Goal: Information Seeking & Learning: Learn about a topic

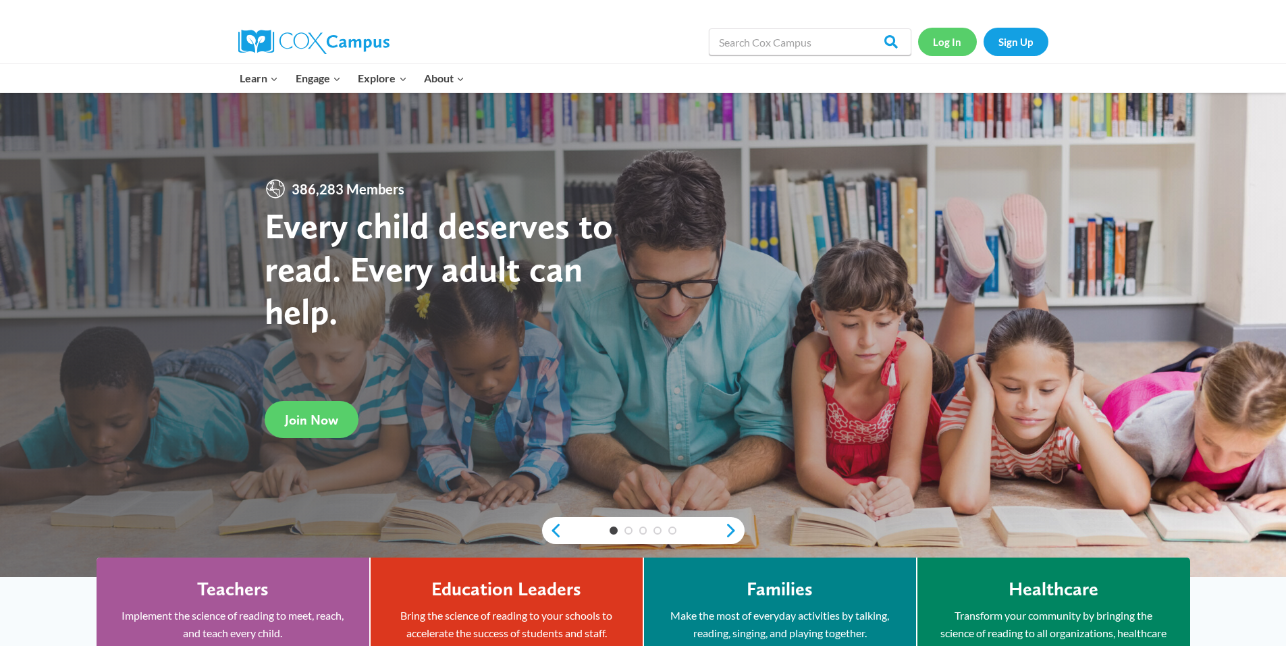
click at [945, 36] on link "Log In" at bounding box center [947, 42] width 59 height 28
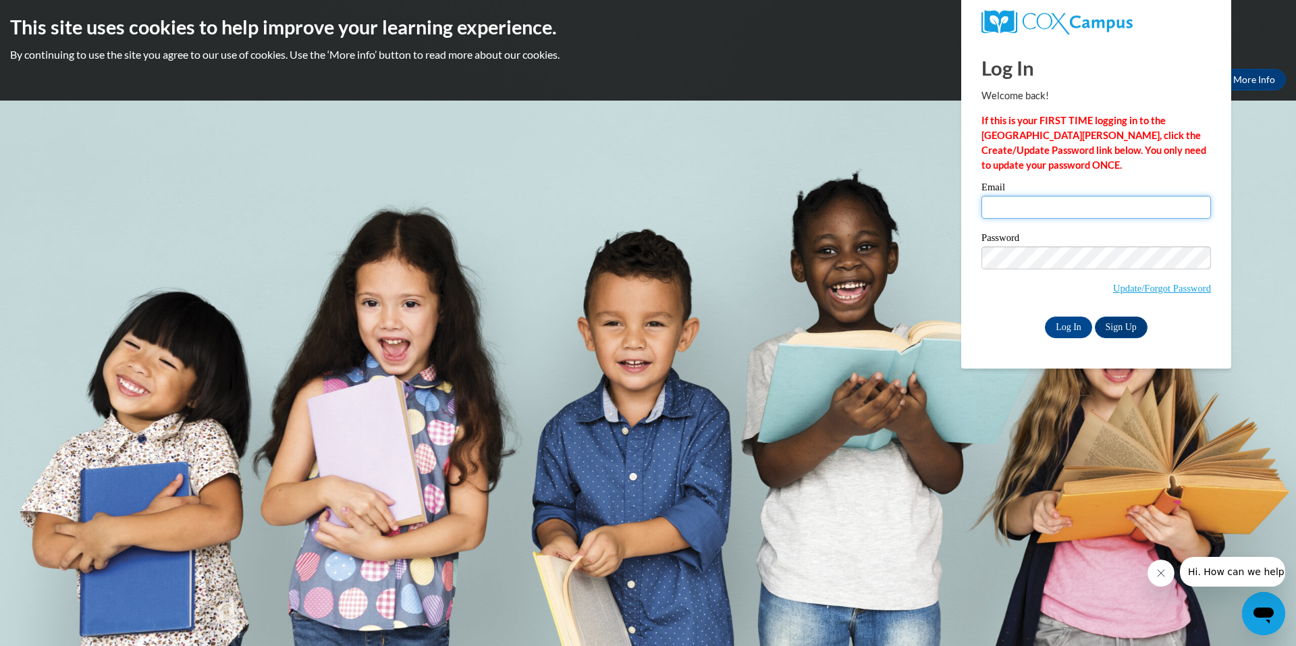
click at [1009, 209] on input "Email" at bounding box center [1097, 207] width 230 height 23
type input "[EMAIL_ADDRESS][DOMAIN_NAME]"
click at [1055, 325] on input "Log In" at bounding box center [1068, 328] width 47 height 22
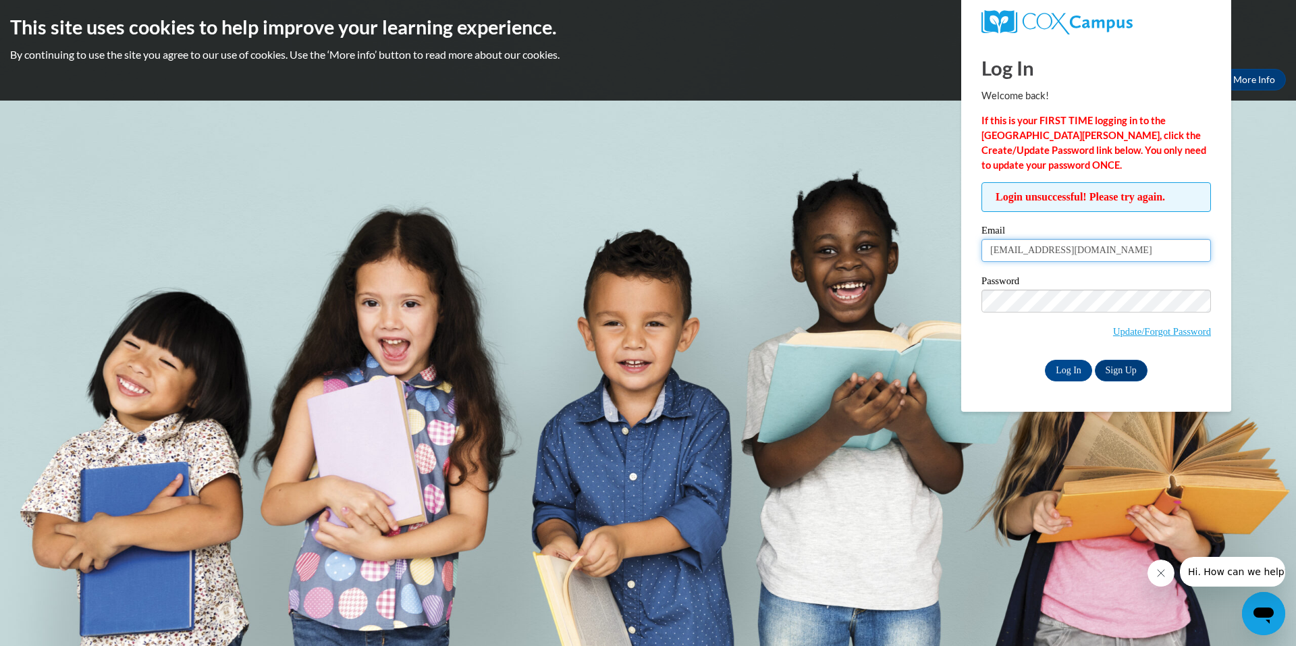
drag, startPoint x: 1087, startPoint y: 249, endPoint x: 964, endPoint y: 259, distance: 123.9
click at [964, 259] on div "Log In Welcome back! If this is your FIRST TIME logging in to the NEW Cox Campu…" at bounding box center [1096, 226] width 290 height 371
click at [1054, 255] on input "Email" at bounding box center [1097, 250] width 230 height 23
type input "mknight@pettigrewmedical.com"
click at [1074, 367] on input "Log In" at bounding box center [1068, 371] width 47 height 22
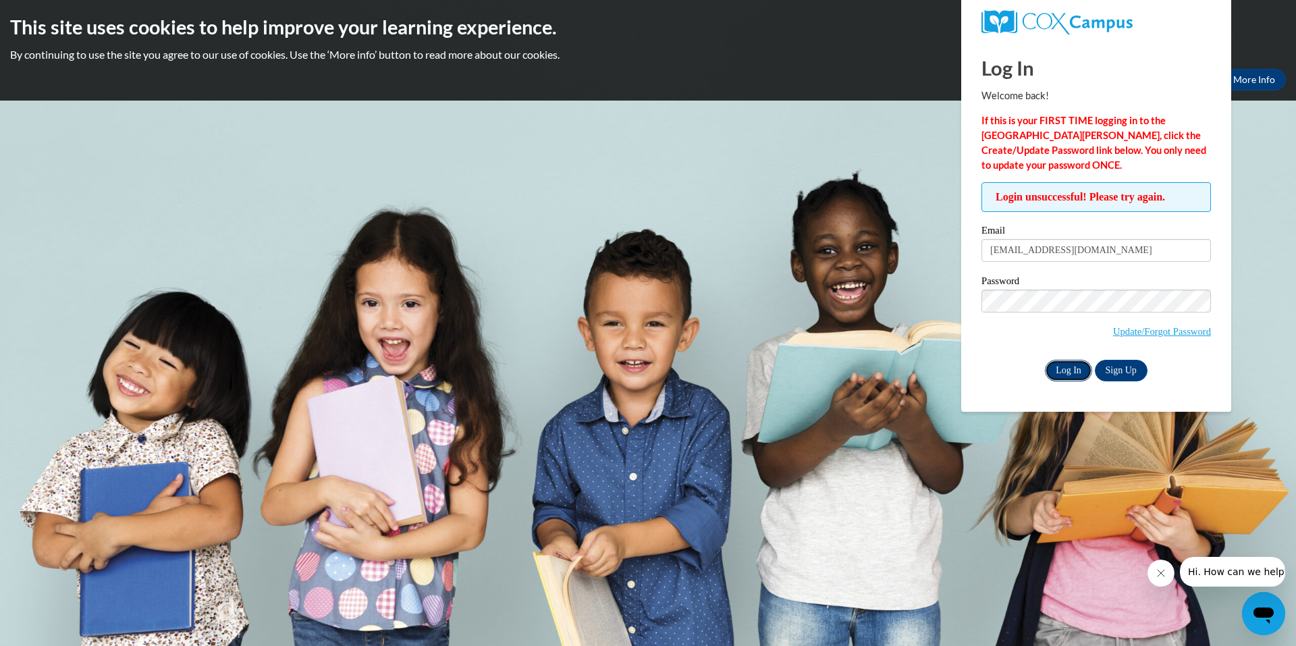
click at [1058, 367] on input "Log In" at bounding box center [1068, 371] width 47 height 22
drag, startPoint x: 1130, startPoint y: 249, endPoint x: 972, endPoint y: 253, distance: 158.7
click at [972, 253] on div "Login unsuccessful! Please try again. Please enter your email! Please enter you…" at bounding box center [1097, 281] width 250 height 199
type input "[EMAIL_ADDRESS][DOMAIN_NAME]"
click at [1062, 366] on input "Log In" at bounding box center [1068, 371] width 47 height 22
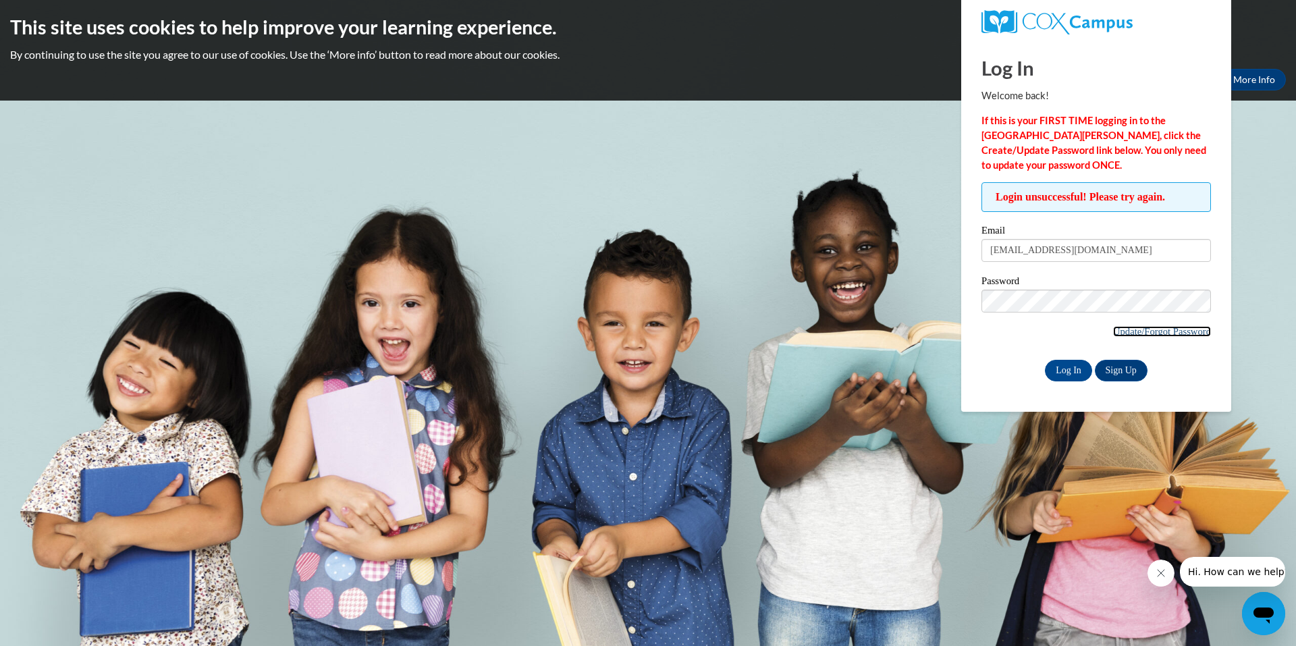
click at [1157, 327] on link "Update/Forgot Password" at bounding box center [1162, 331] width 98 height 11
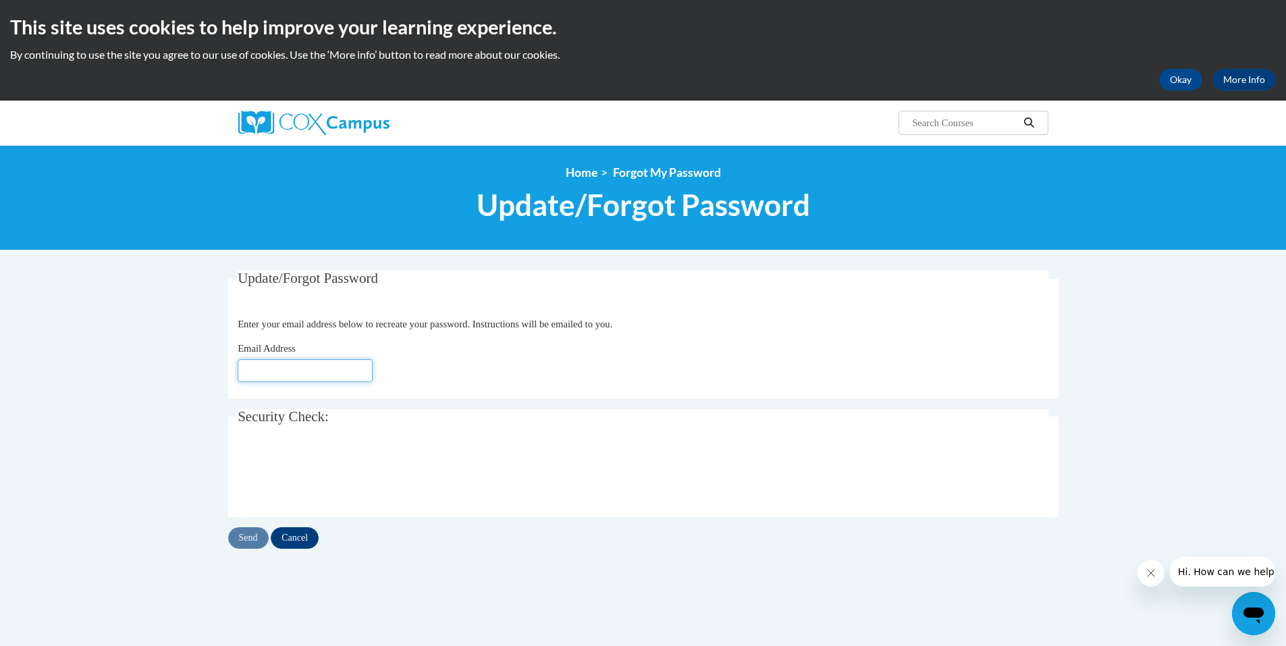
click at [280, 370] on input "Email Address" at bounding box center [305, 370] width 135 height 23
type input "jackmel@bellsouth.net"
click at [250, 537] on input "Send" at bounding box center [248, 538] width 41 height 22
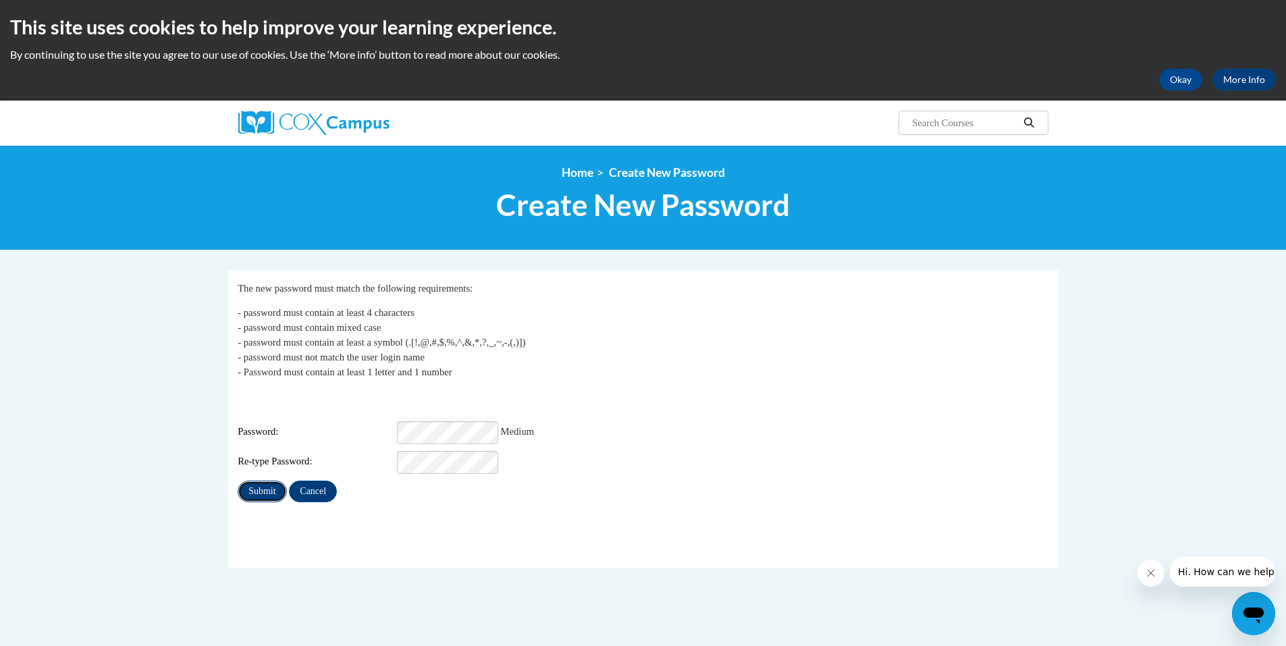
click at [269, 483] on input "Submit" at bounding box center [262, 492] width 49 height 22
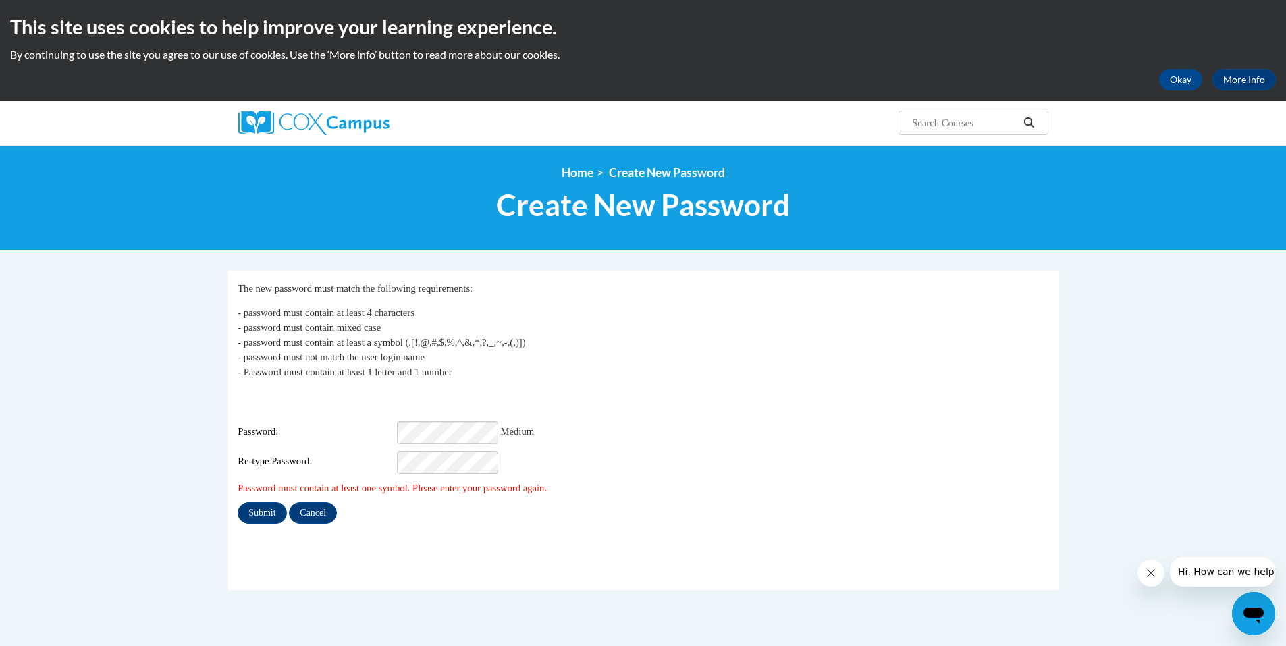
click at [517, 518] on fieldset "My Password The new password must match the following requirements: - password …" at bounding box center [643, 430] width 831 height 319
click at [261, 502] on input "Submit" at bounding box center [262, 513] width 49 height 22
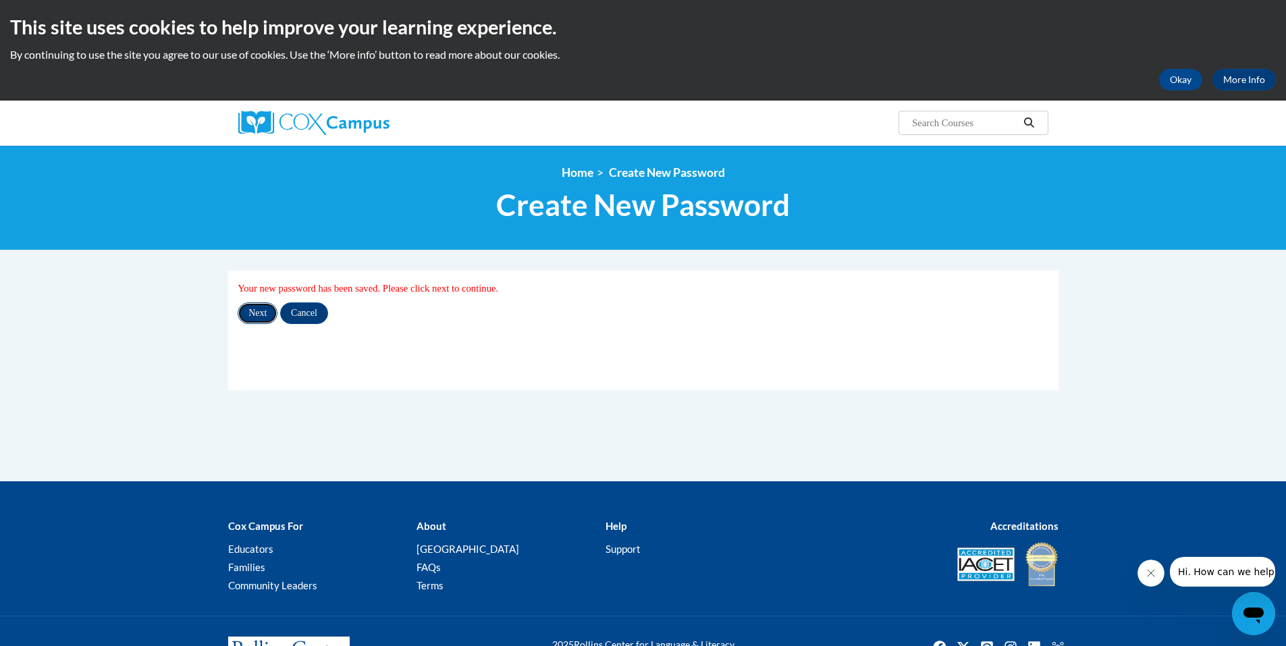
click at [257, 311] on input "Next" at bounding box center [258, 313] width 40 height 22
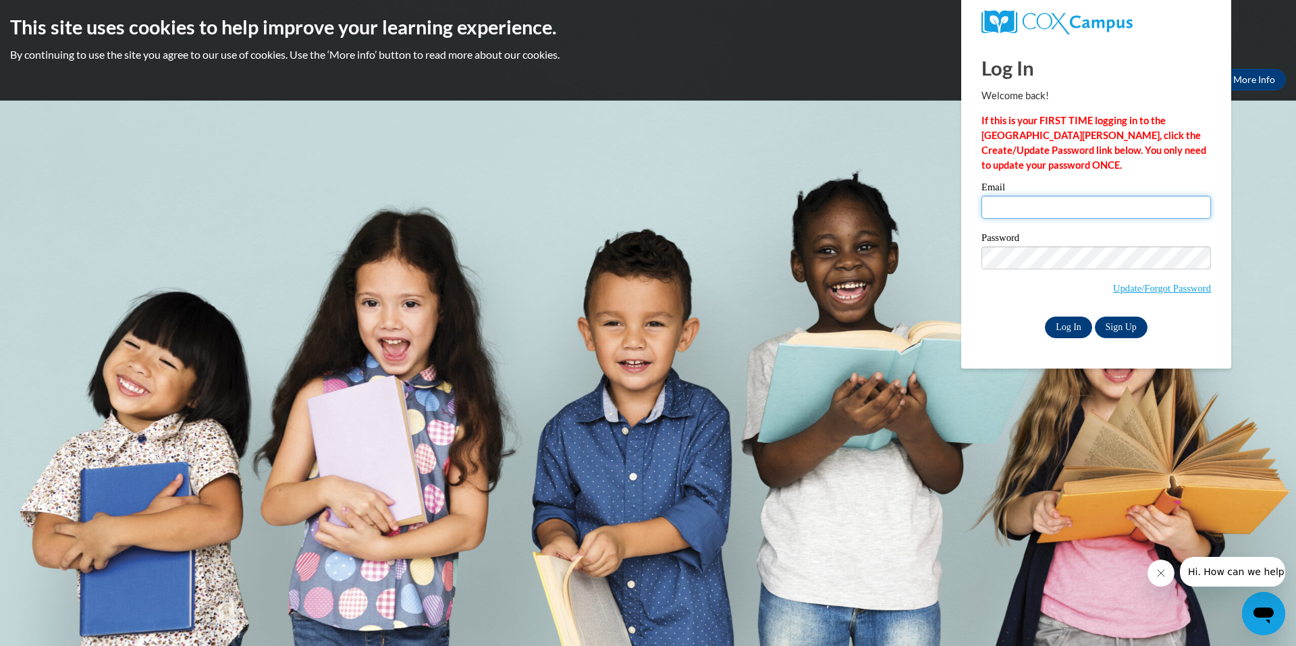
type input "[EMAIL_ADDRESS][DOMAIN_NAME]"
click at [1074, 325] on input "Log In" at bounding box center [1068, 328] width 47 height 22
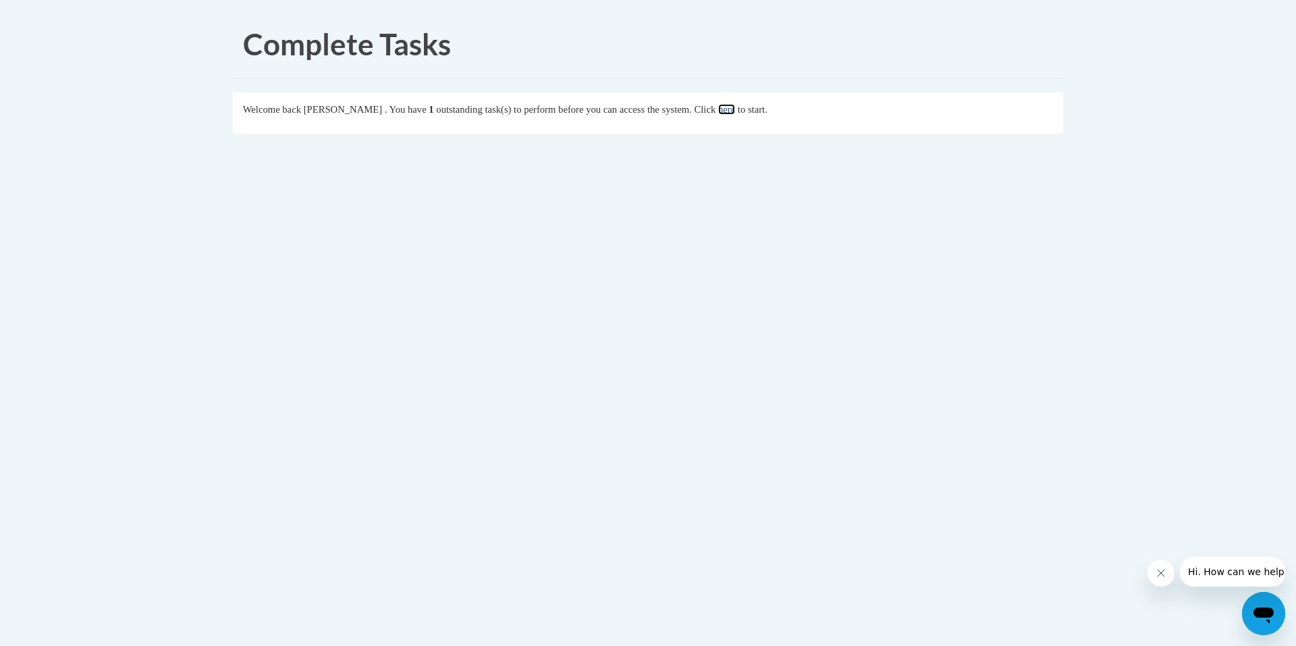
click at [735, 109] on link "here" at bounding box center [726, 109] width 17 height 11
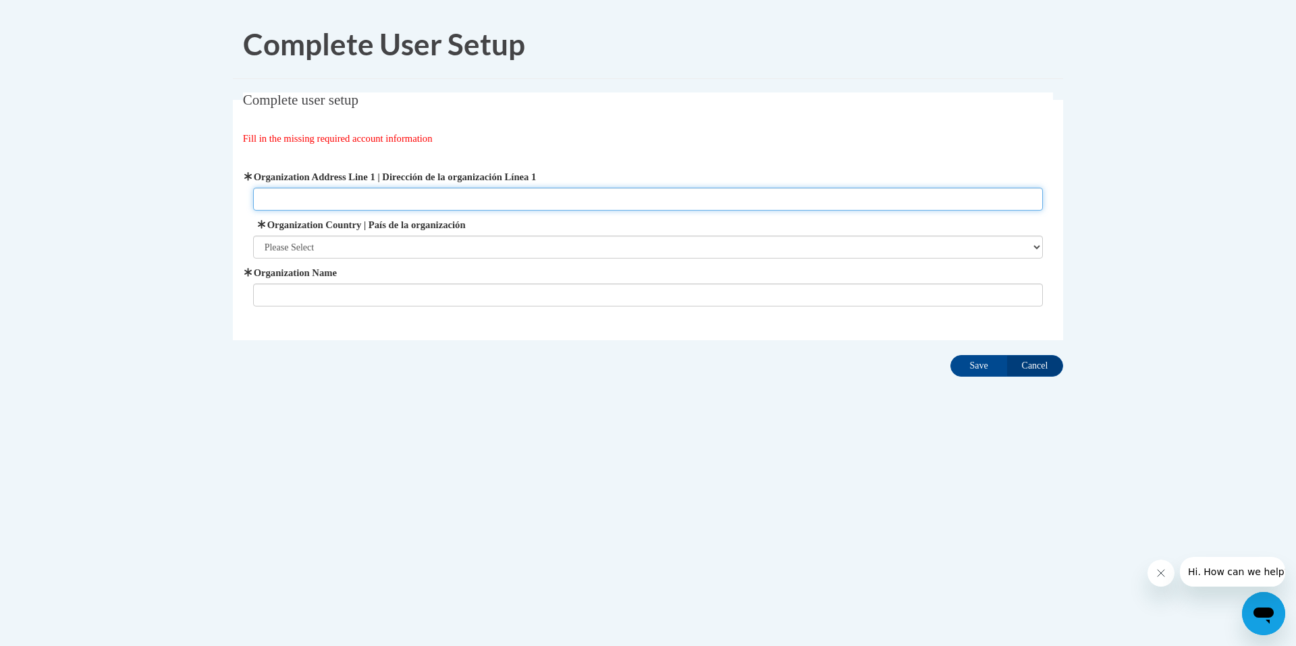
click at [374, 195] on input "Organization Address Line 1 | Dirección de la organización Línea 1" at bounding box center [648, 199] width 791 height 23
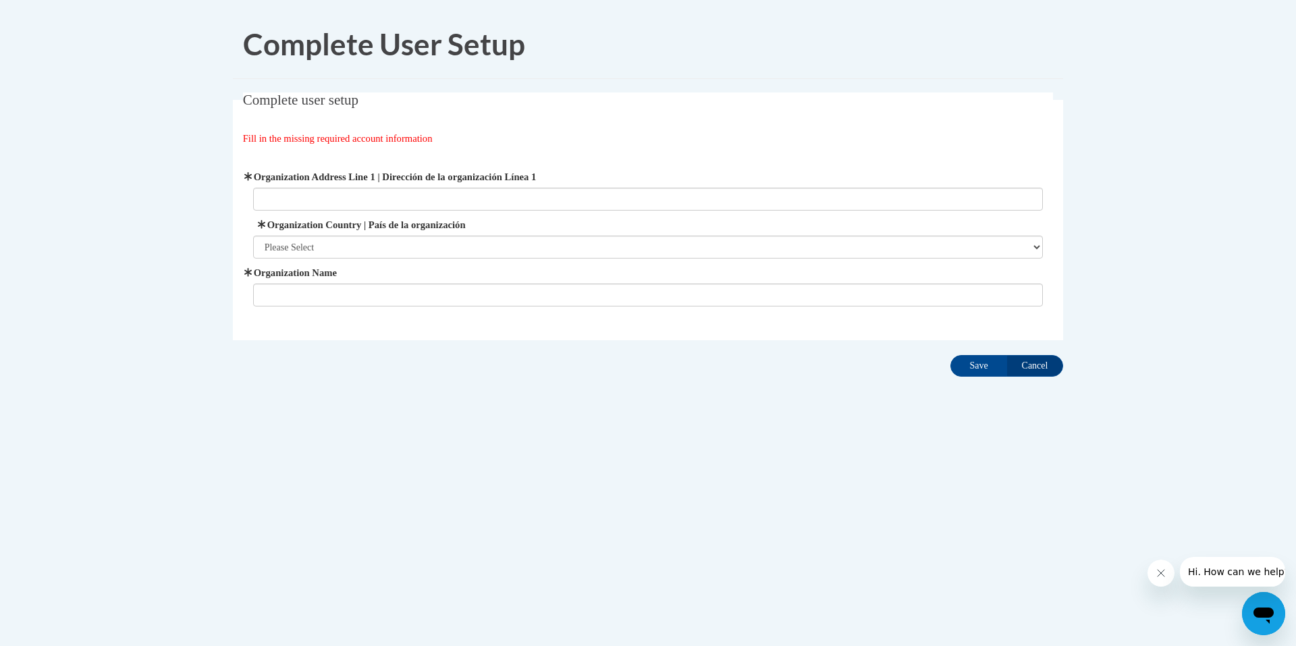
click at [177, 269] on body "Complete User Setup Complete user setup Fill in the missing required account in…" at bounding box center [648, 323] width 1296 height 646
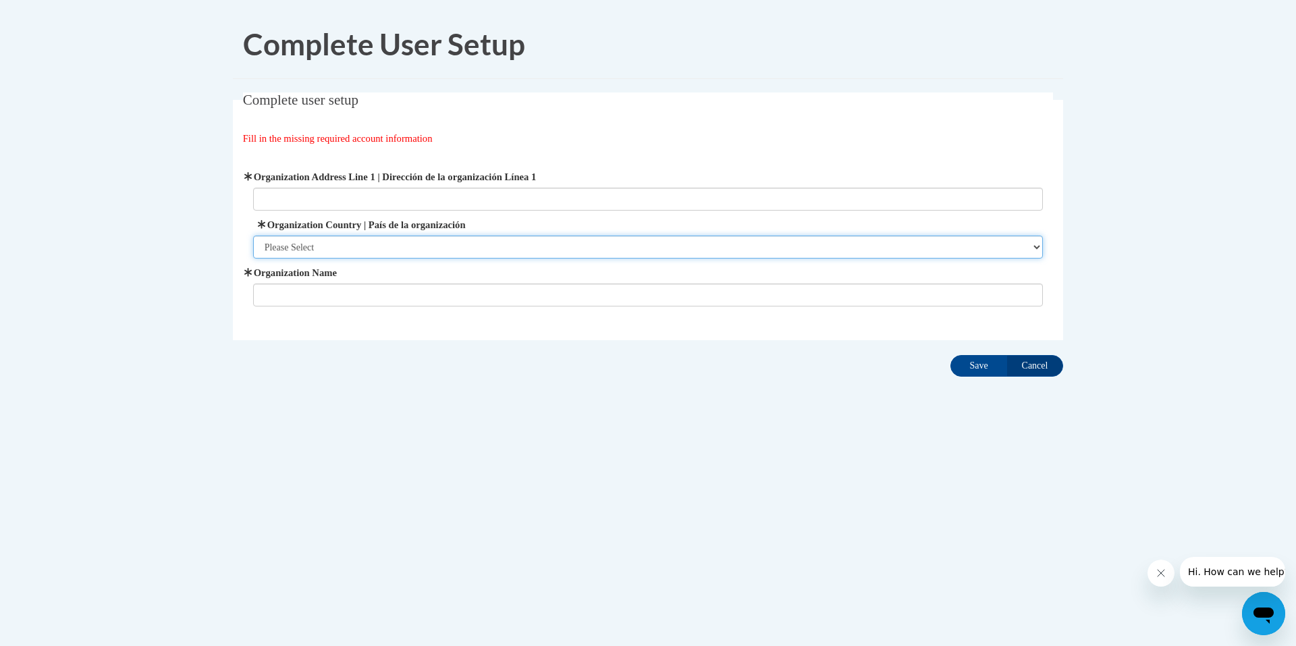
click at [304, 249] on select "Please Select [GEOGRAPHIC_DATA] | [GEOGRAPHIC_DATA] Outside of [GEOGRAPHIC_DATA…" at bounding box center [648, 247] width 791 height 23
select select "ad49bcad-a171-4b2e-b99c-48b446064914"
click at [253, 236] on select "Please Select [GEOGRAPHIC_DATA] | [GEOGRAPHIC_DATA] Outside of [GEOGRAPHIC_DATA…" at bounding box center [648, 247] width 791 height 23
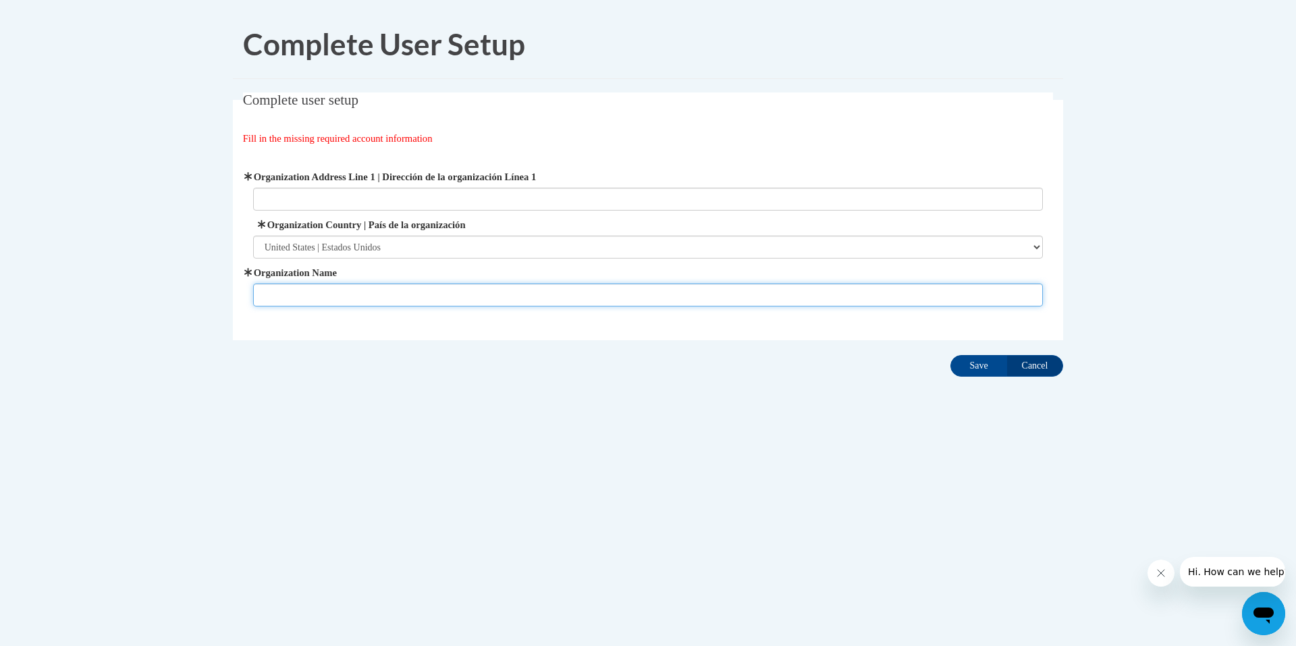
click at [299, 286] on input "Organization Name" at bounding box center [648, 295] width 791 height 23
type input "Morgan County Board of Education"
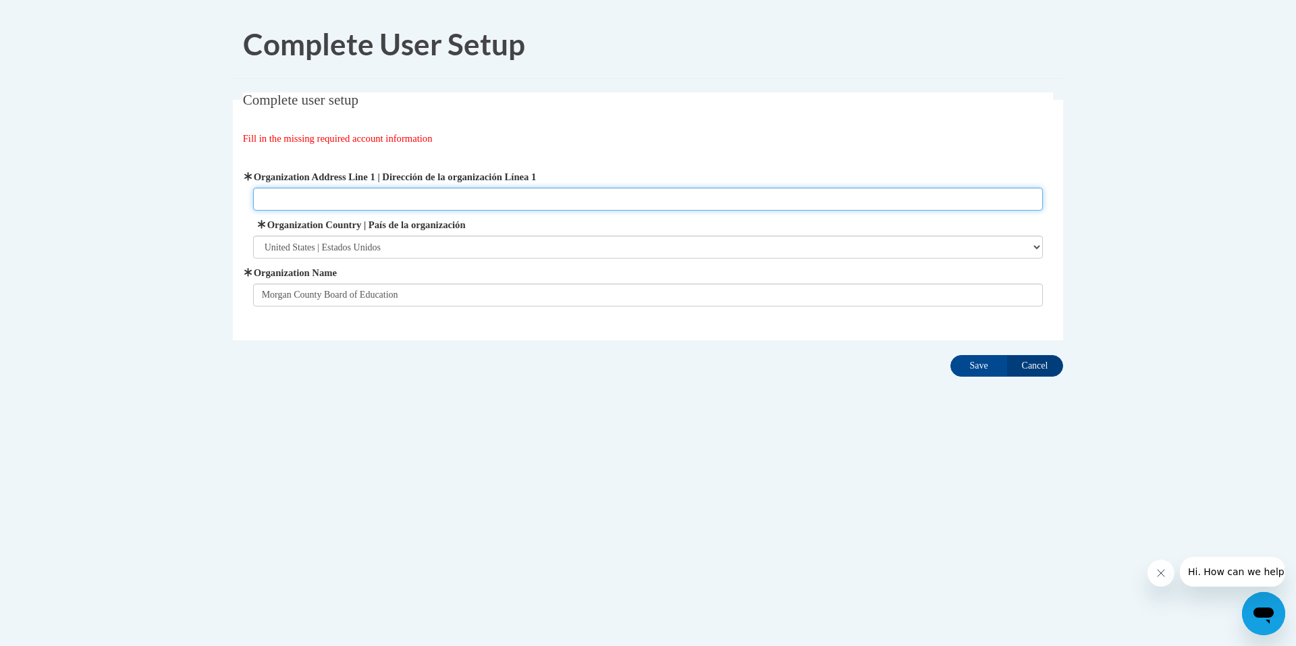
click at [284, 195] on input "Organization Address Line 1 | Dirección de la organización Línea 1" at bounding box center [648, 199] width 791 height 23
type input "1065 East Avenue, Madison, GA 30650"
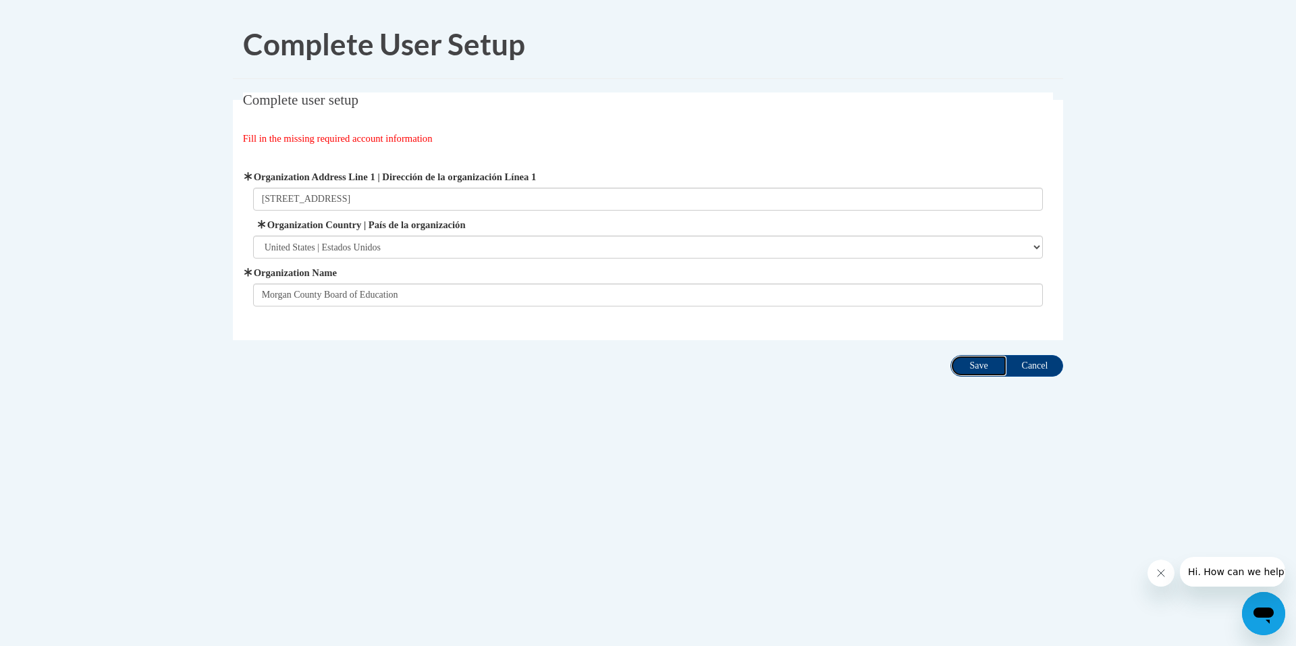
click at [980, 370] on input "Save" at bounding box center [979, 366] width 57 height 22
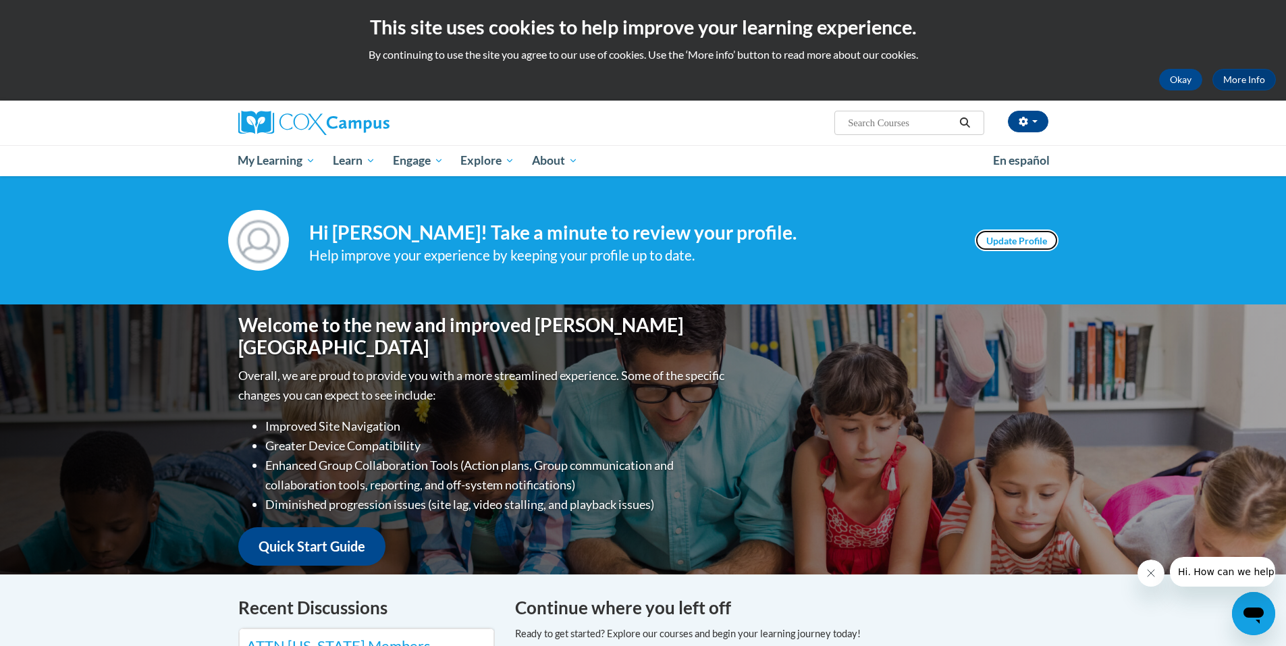
click at [1015, 238] on link "Update Profile" at bounding box center [1017, 241] width 84 height 22
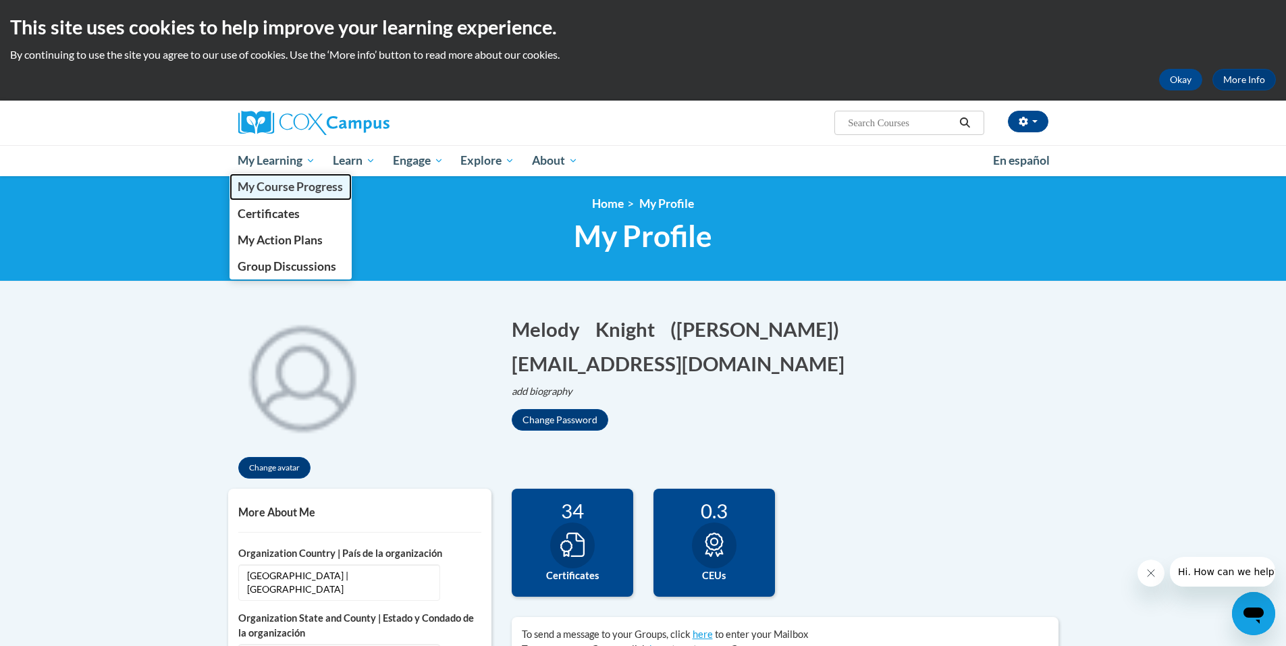
click at [255, 186] on span "My Course Progress" at bounding box center [290, 187] width 105 height 14
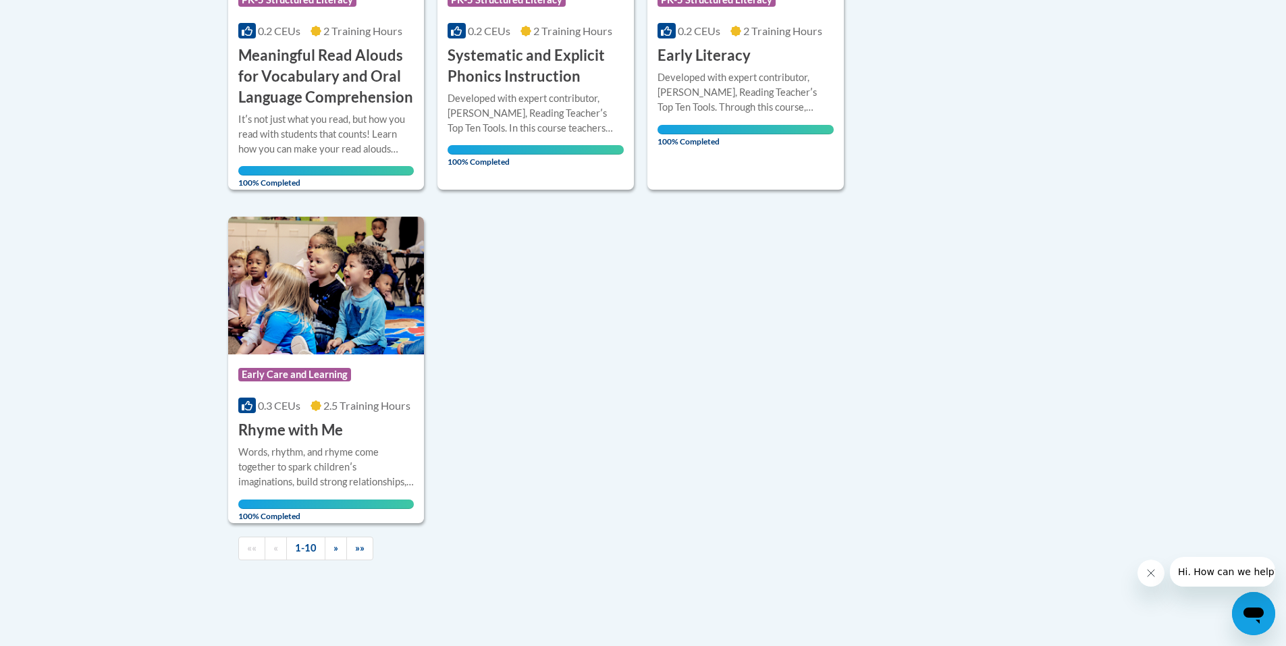
scroll to position [1254, 0]
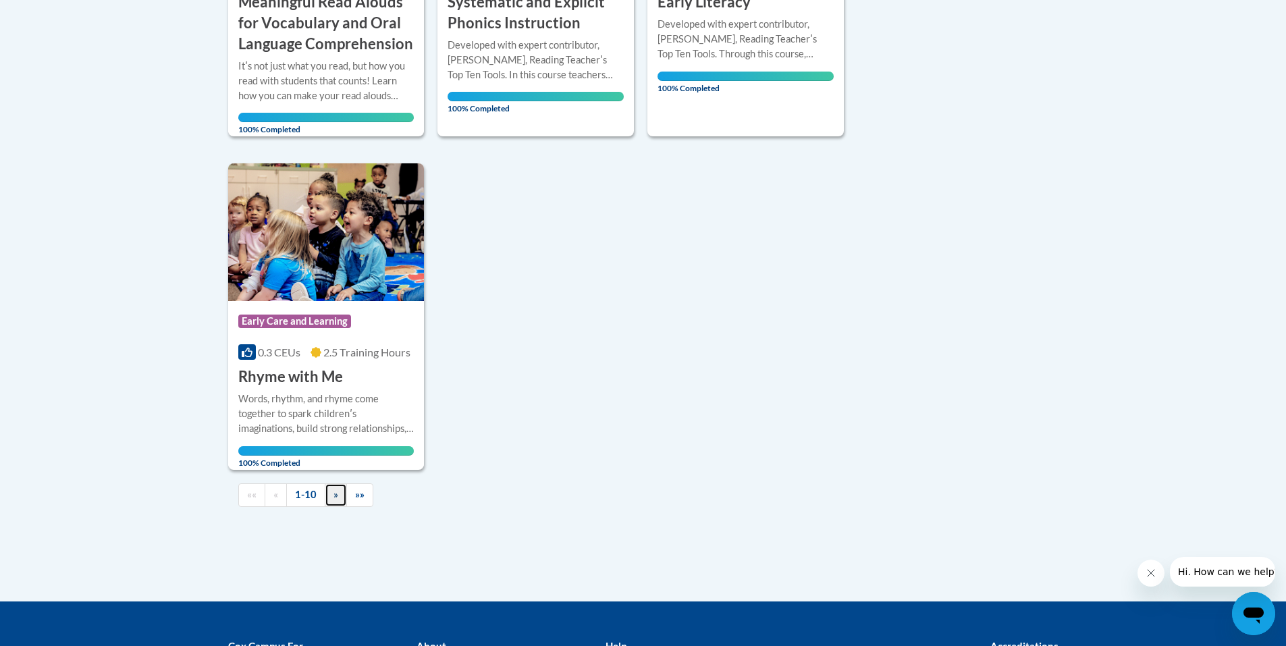
click at [335, 496] on span "»" at bounding box center [336, 494] width 5 height 11
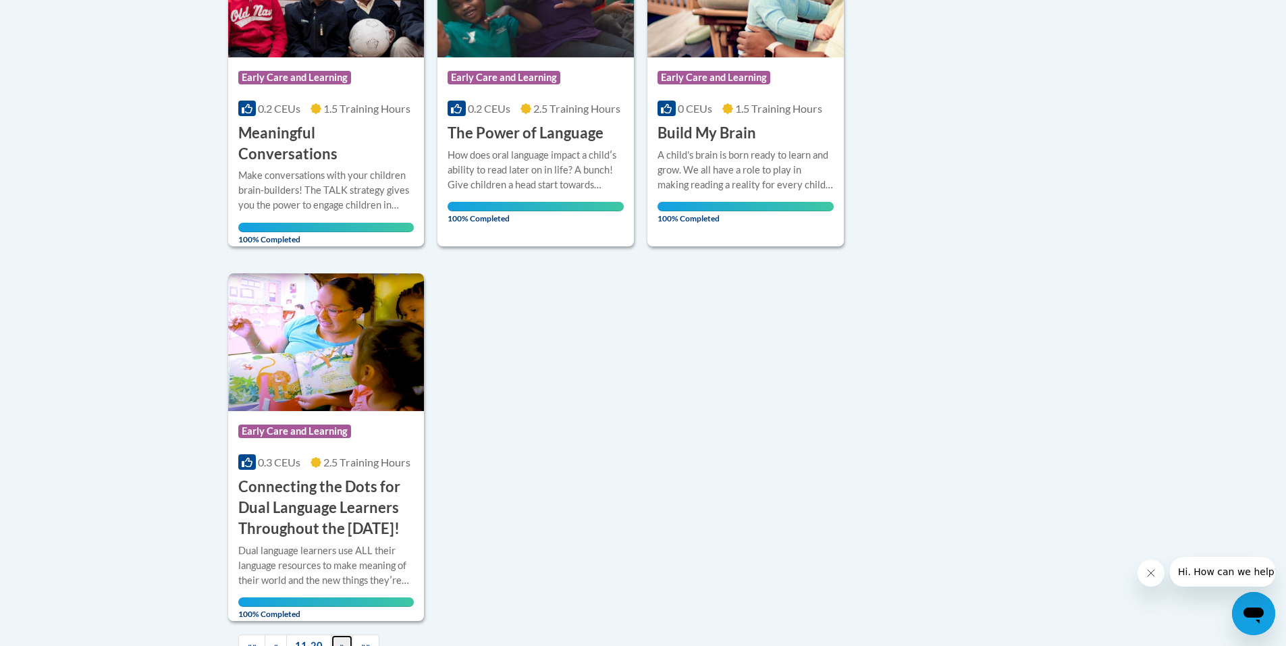
scroll to position [1228, 0]
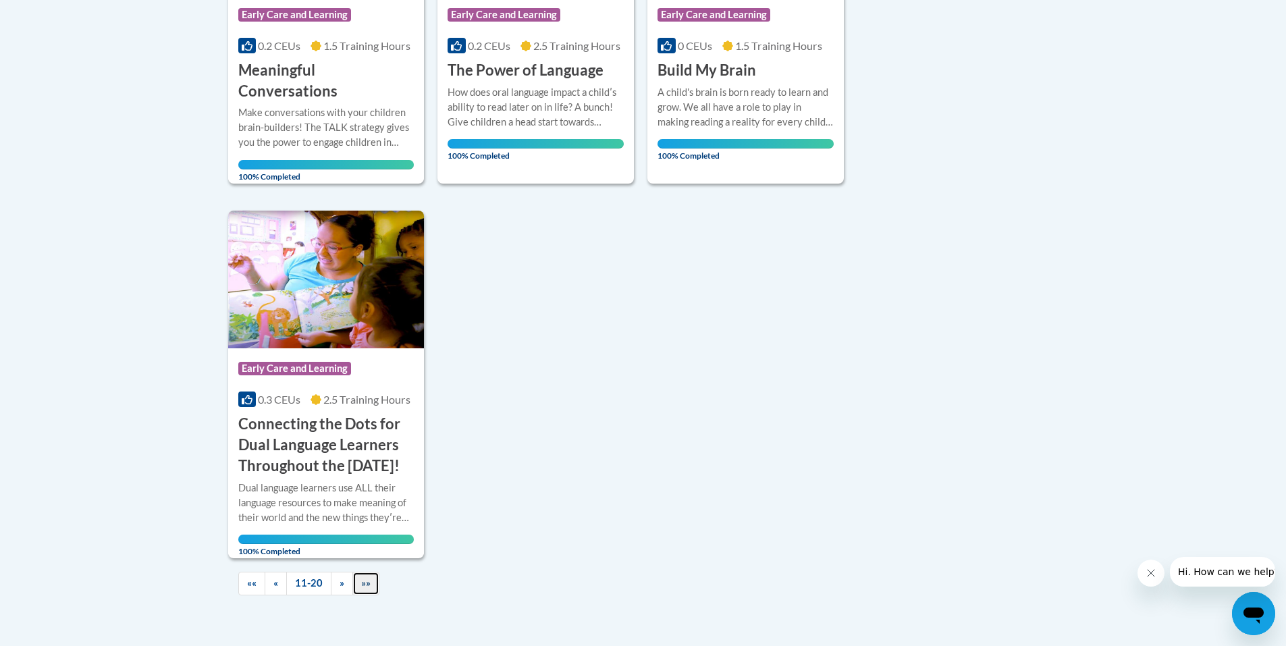
click at [361, 579] on span "»»" at bounding box center [365, 582] width 9 height 11
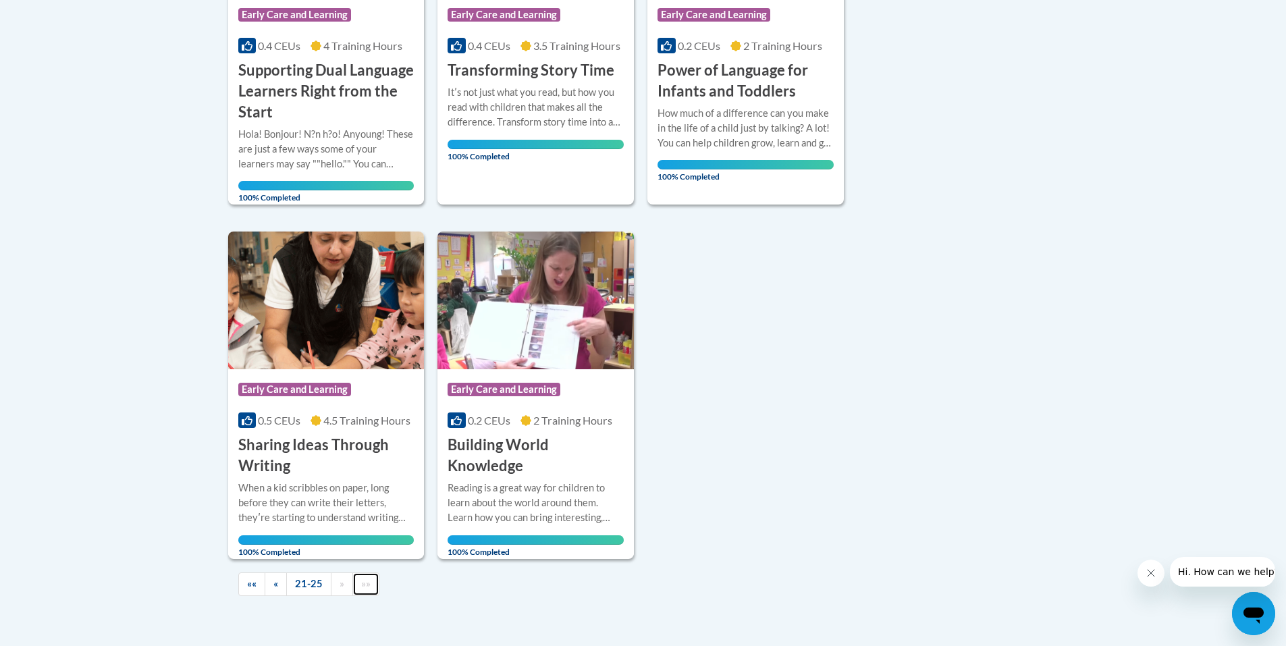
scroll to position [525, 0]
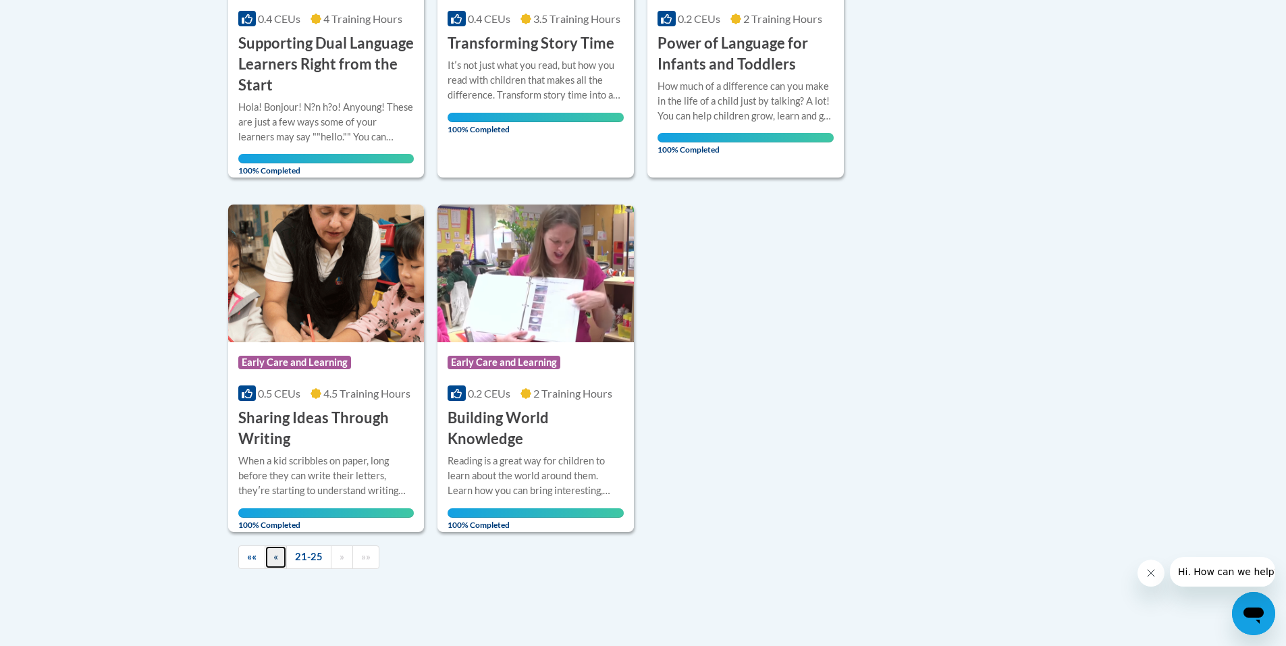
click at [278, 563] on link "«" at bounding box center [276, 558] width 22 height 24
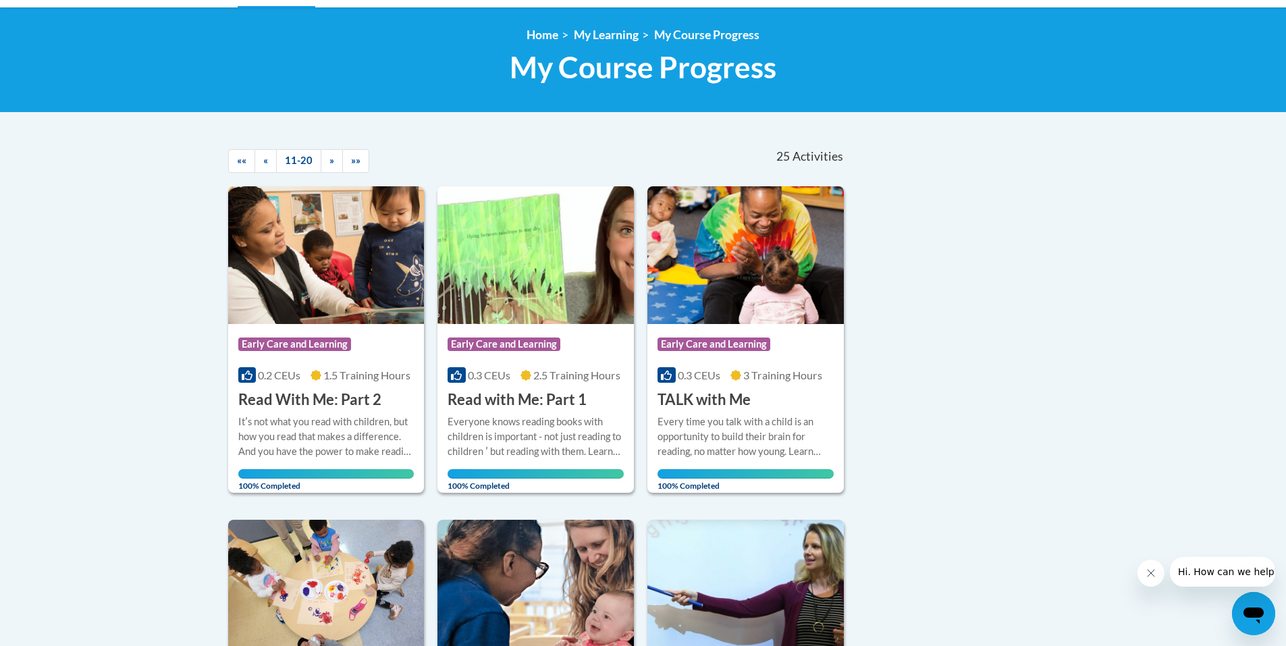
scroll to position [0, 0]
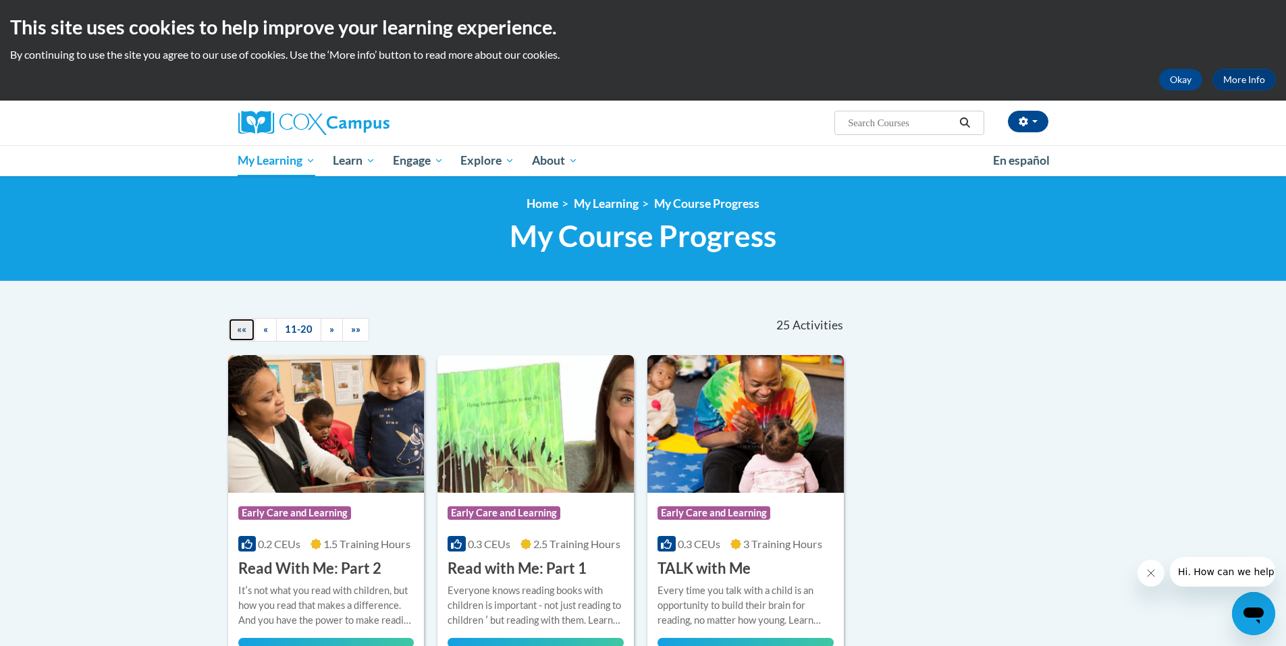
click at [238, 332] on span "««" at bounding box center [241, 328] width 9 height 11
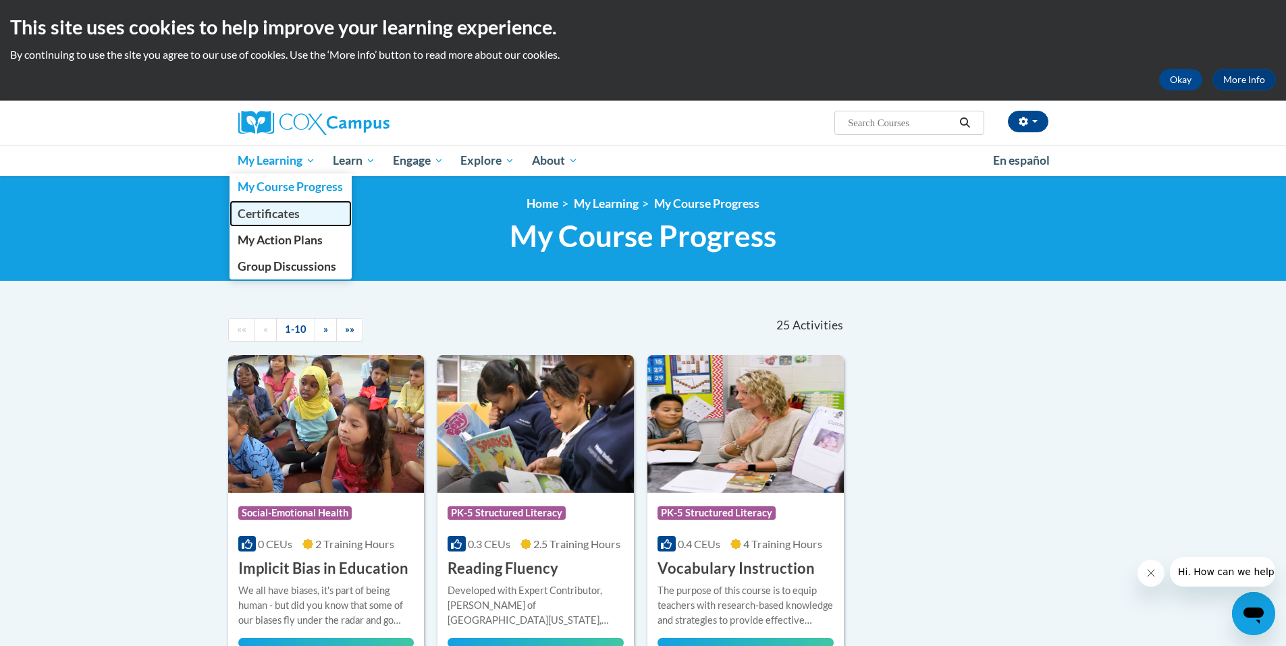
click at [277, 218] on span "Certificates" at bounding box center [269, 214] width 62 height 14
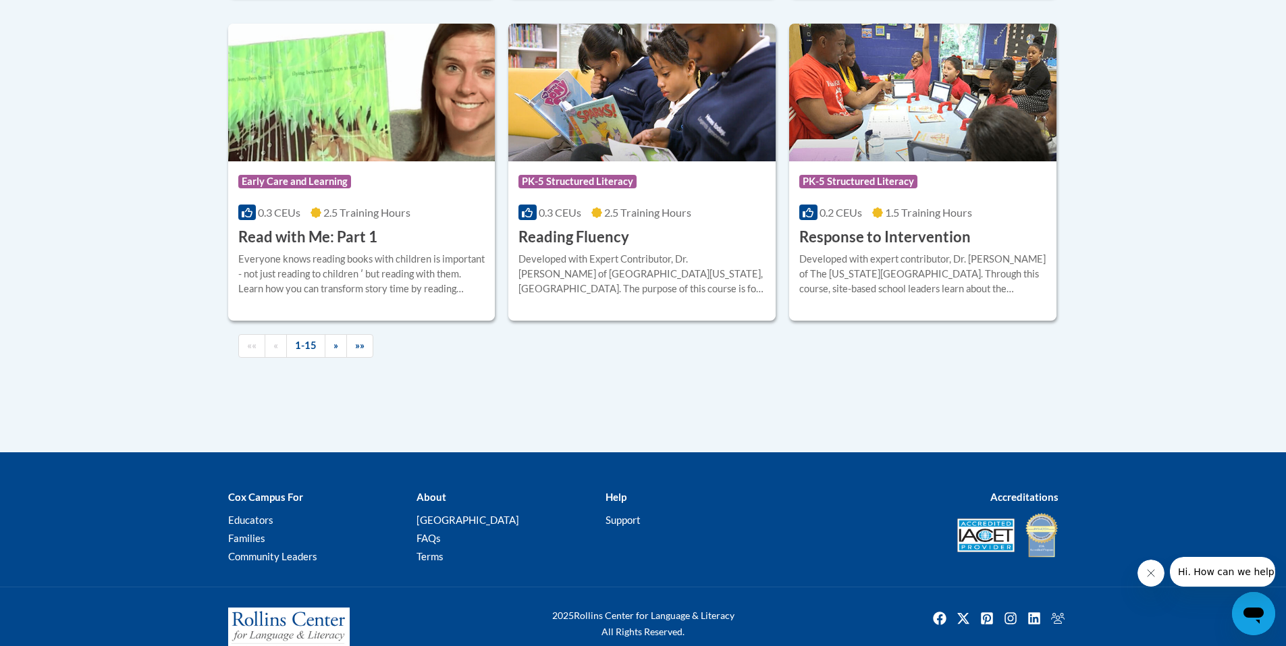
scroll to position [1880, 0]
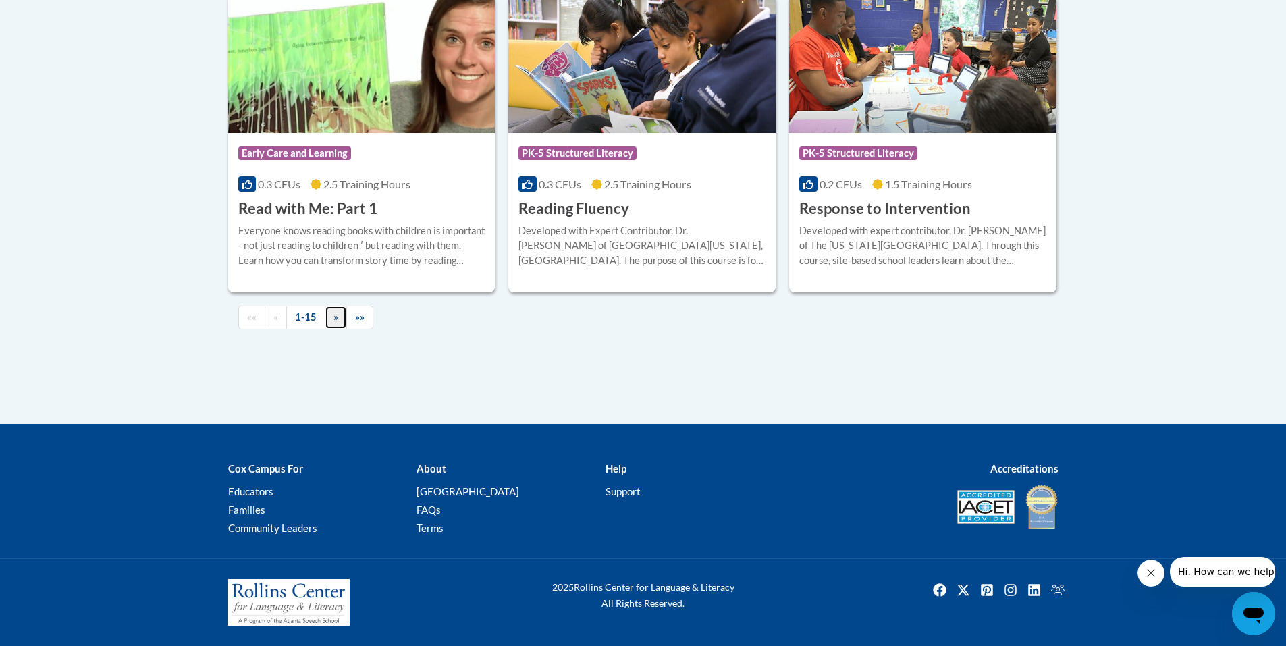
click at [334, 320] on span "»" at bounding box center [336, 316] width 5 height 11
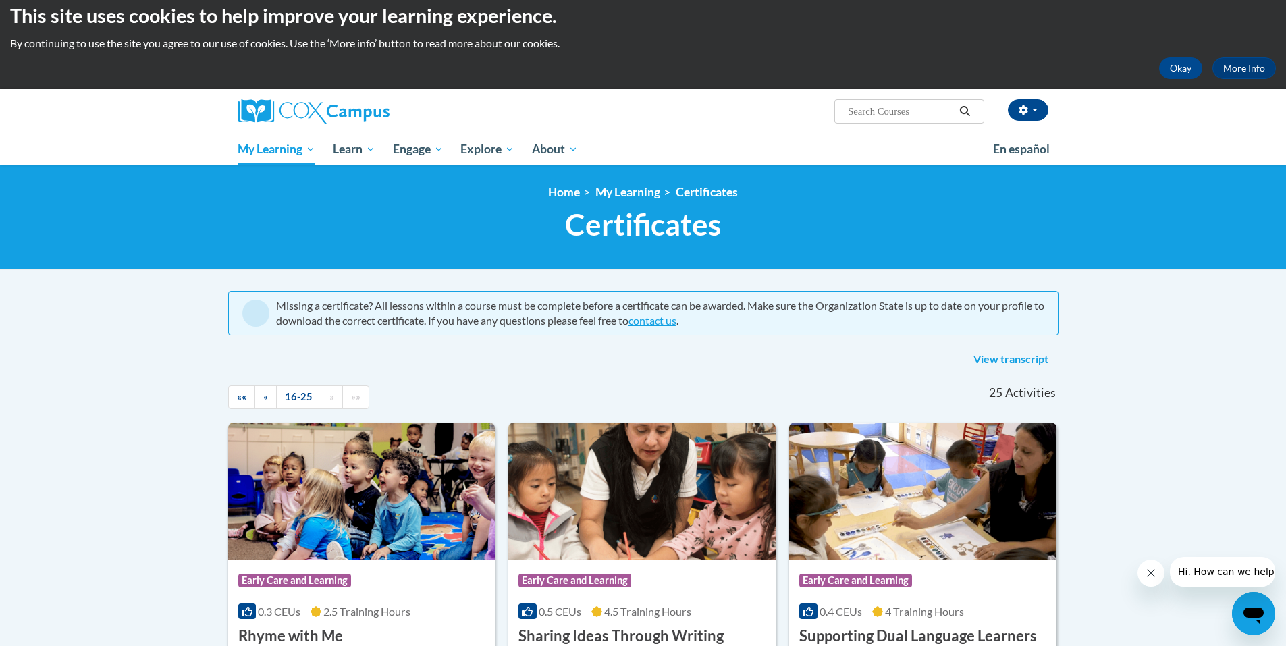
scroll to position [0, 0]
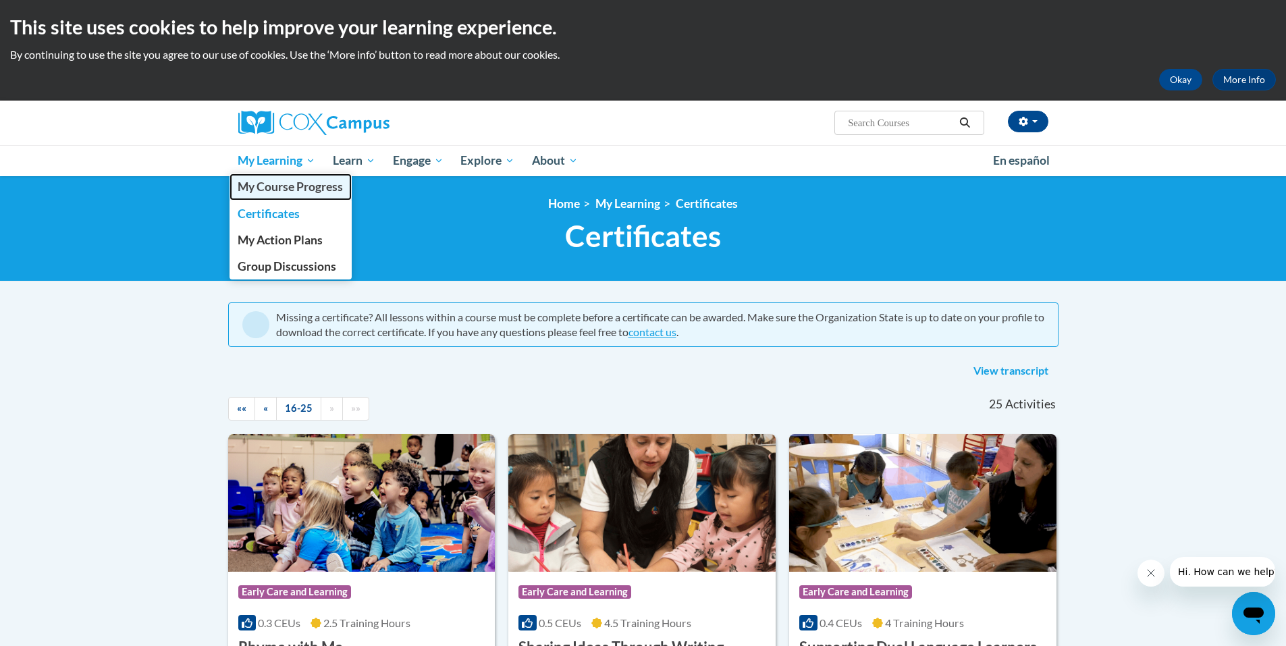
click at [289, 186] on span "My Course Progress" at bounding box center [290, 187] width 105 height 14
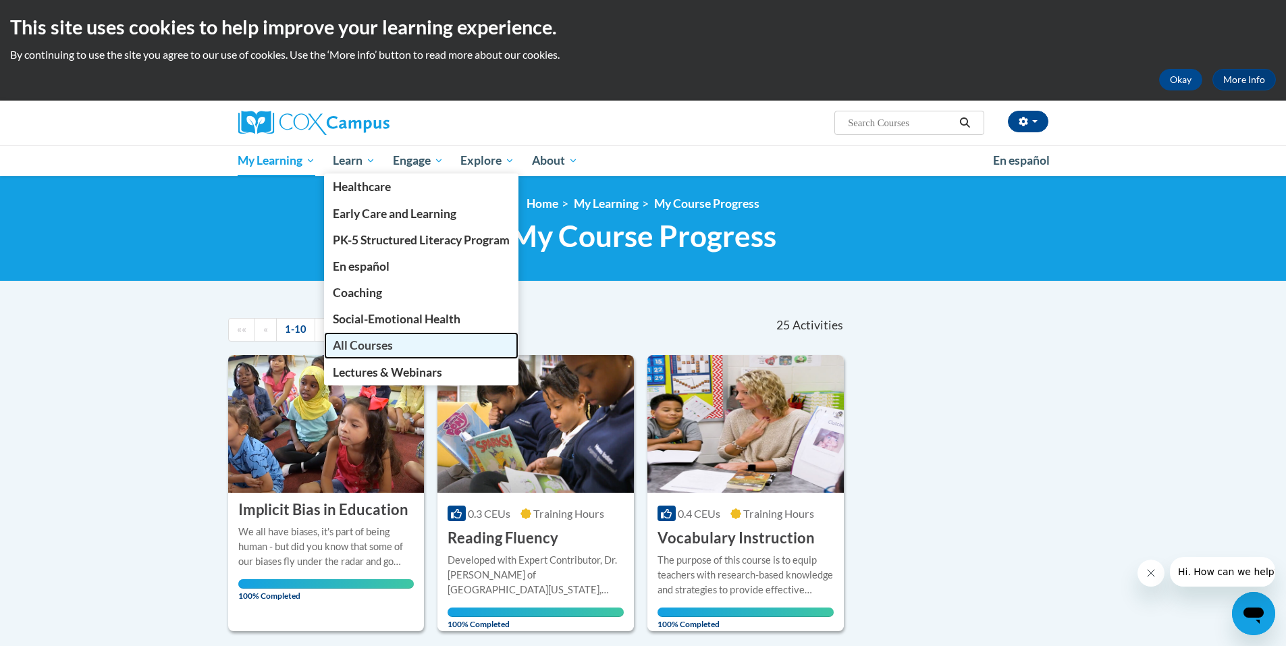
click at [367, 344] on span "All Courses" at bounding box center [363, 345] width 60 height 14
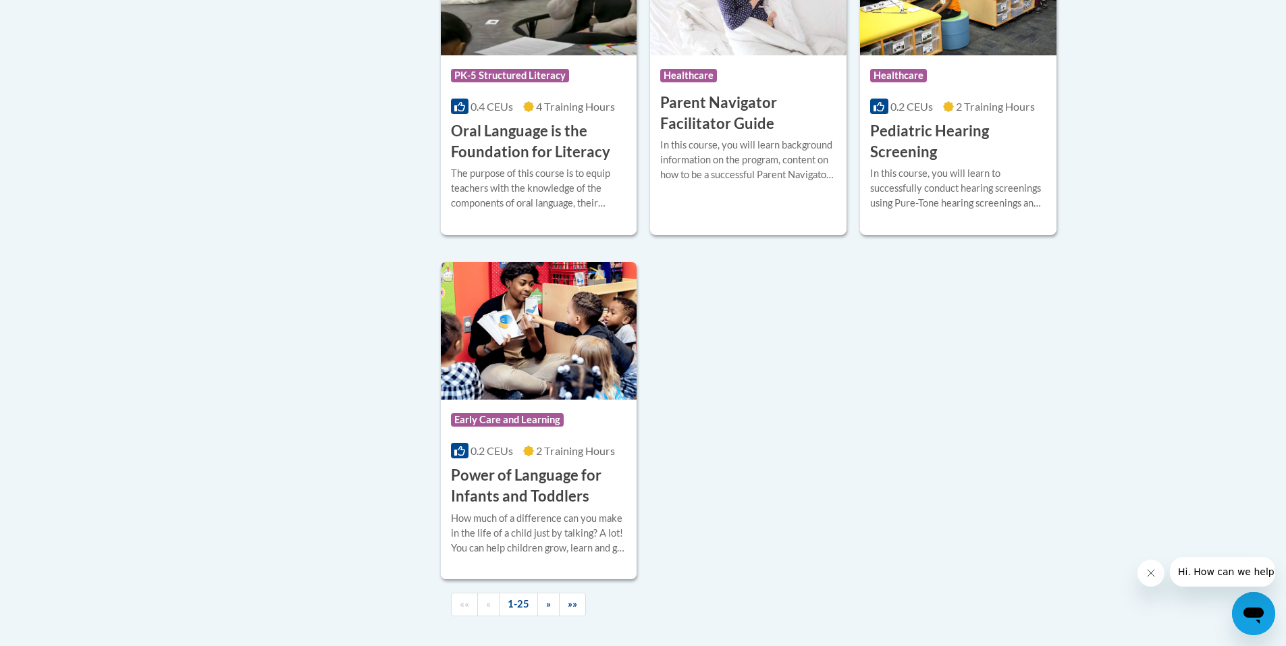
scroll to position [3092, 0]
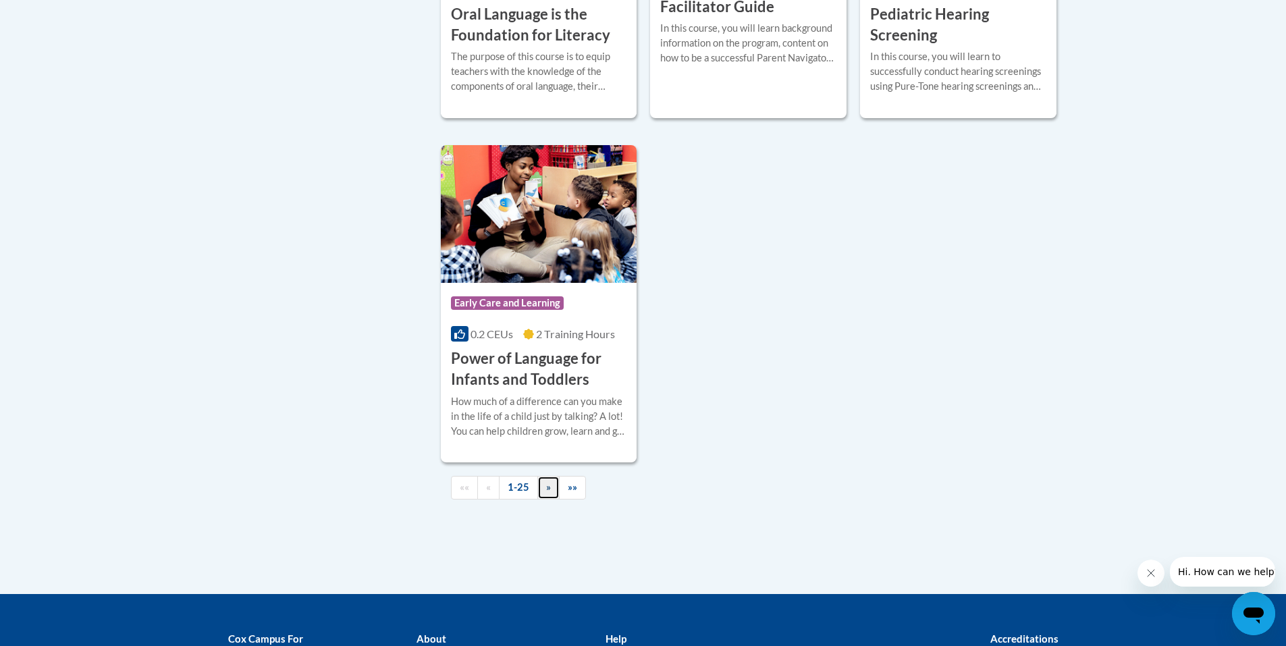
click at [547, 493] on span "»" at bounding box center [548, 486] width 5 height 11
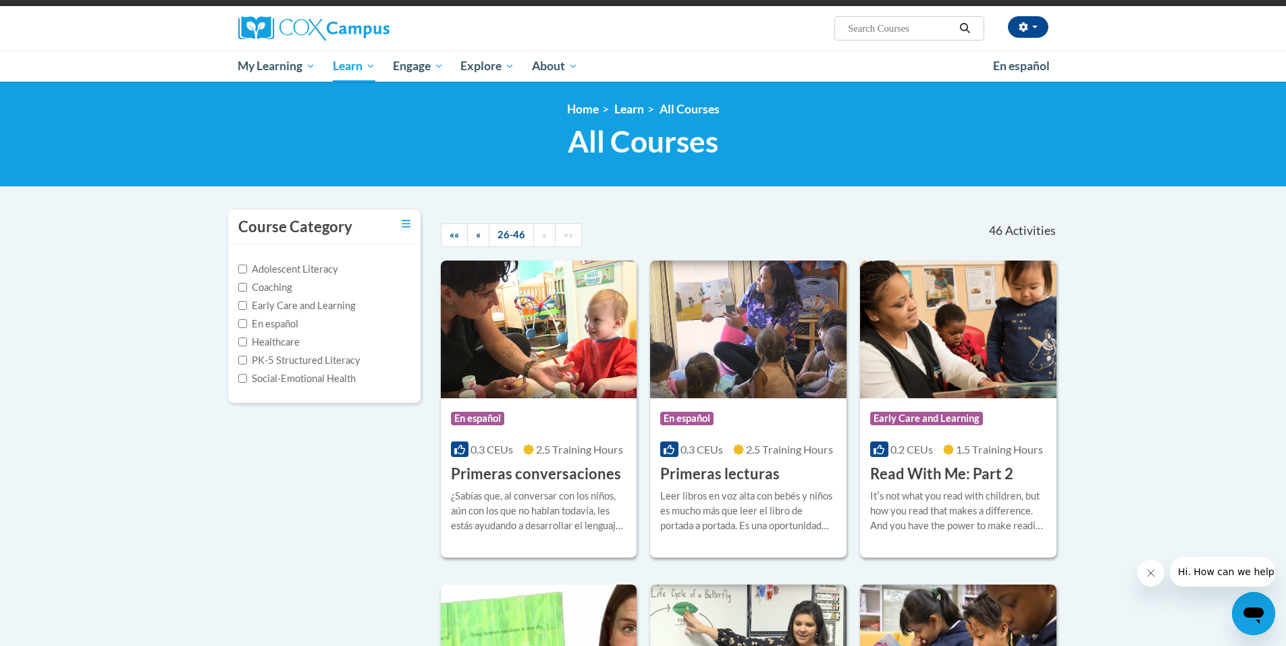
scroll to position [91, 0]
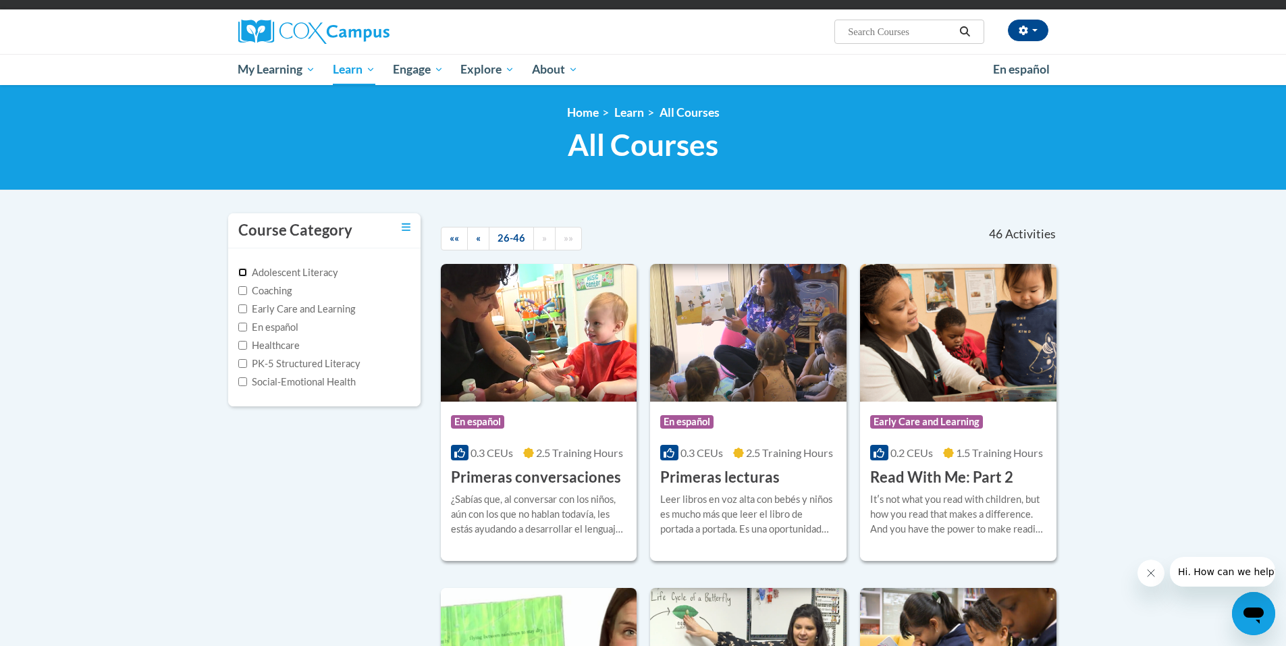
click at [243, 271] on input "Adolescent Literacy" at bounding box center [242, 272] width 9 height 9
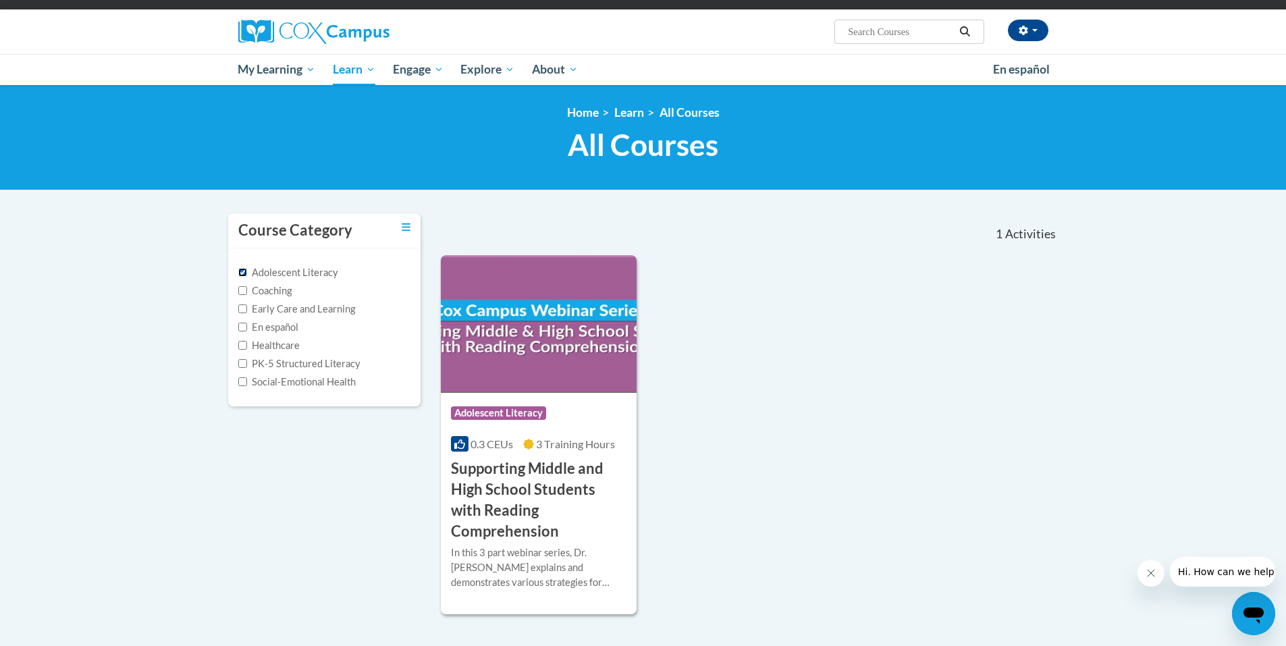
click at [242, 273] on input "Adolescent Literacy" at bounding box center [242, 272] width 9 height 9
checkbox input "false"
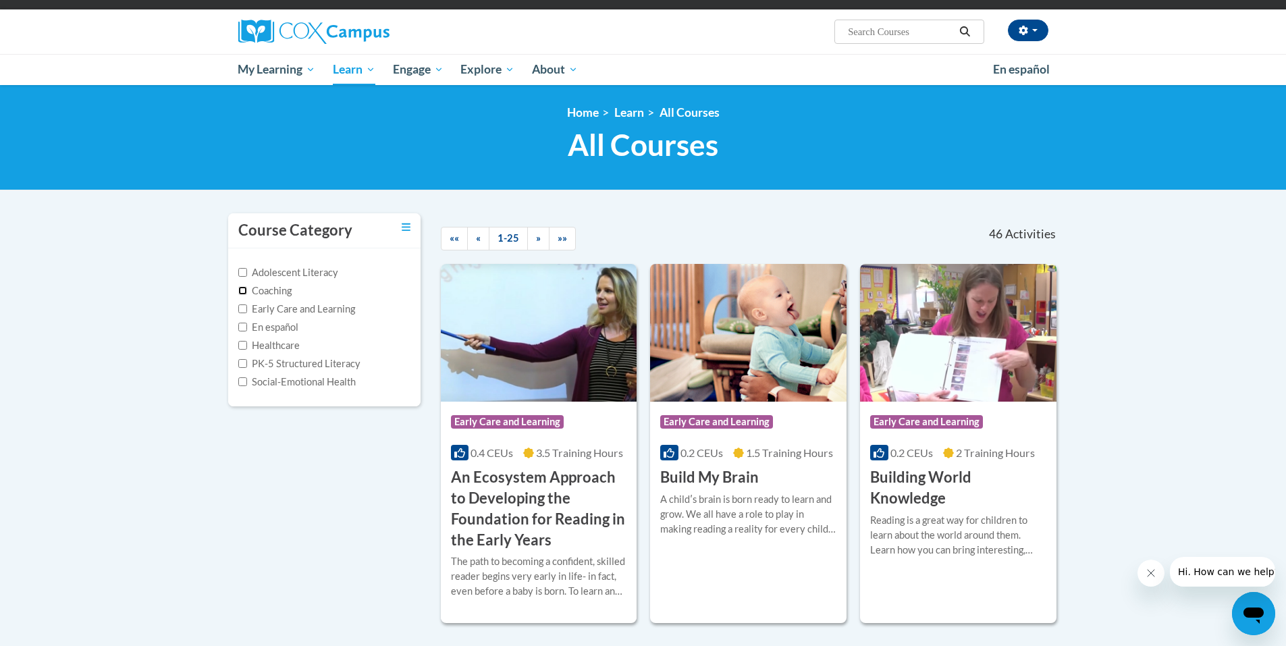
click at [244, 292] on input "Coaching" at bounding box center [242, 290] width 9 height 9
checkbox input "true"
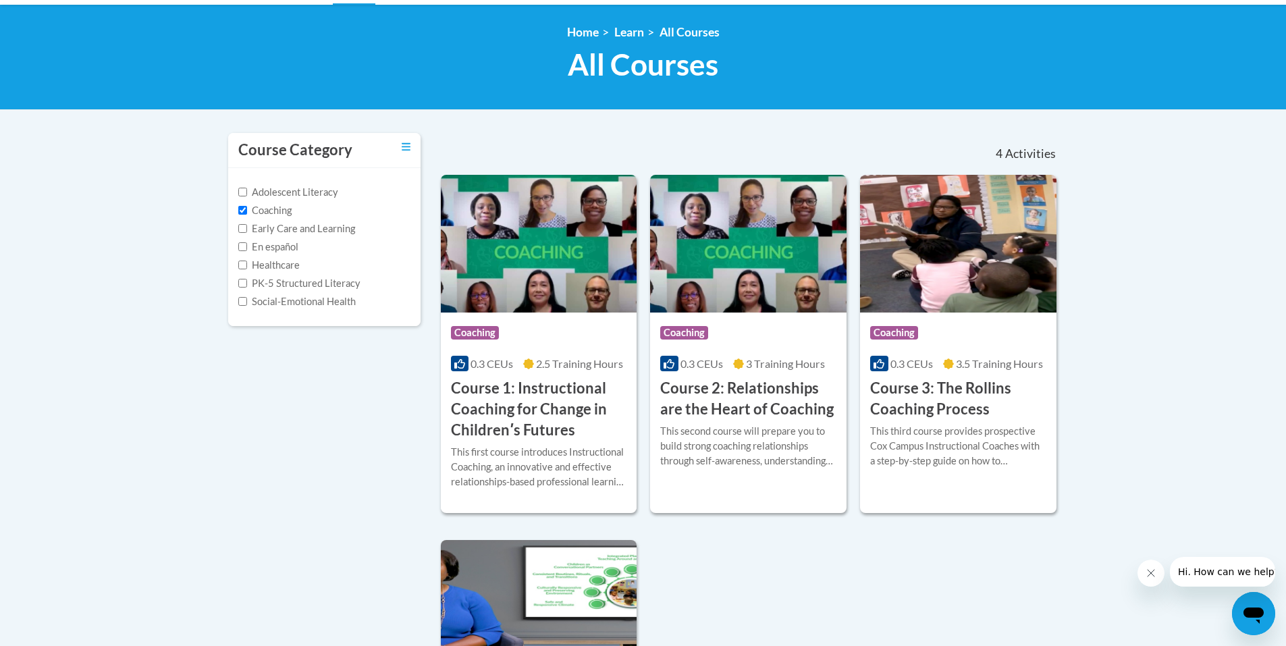
scroll to position [0, 0]
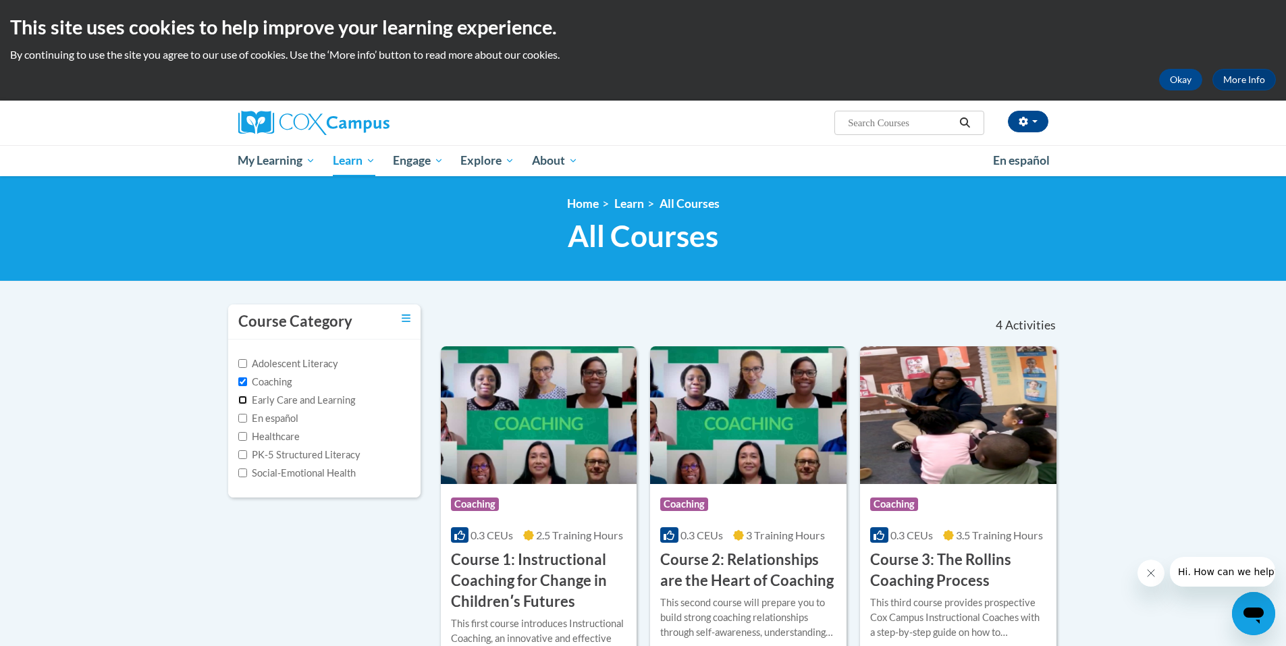
click at [244, 402] on input "Early Care and Learning" at bounding box center [242, 400] width 9 height 9
checkbox input "true"
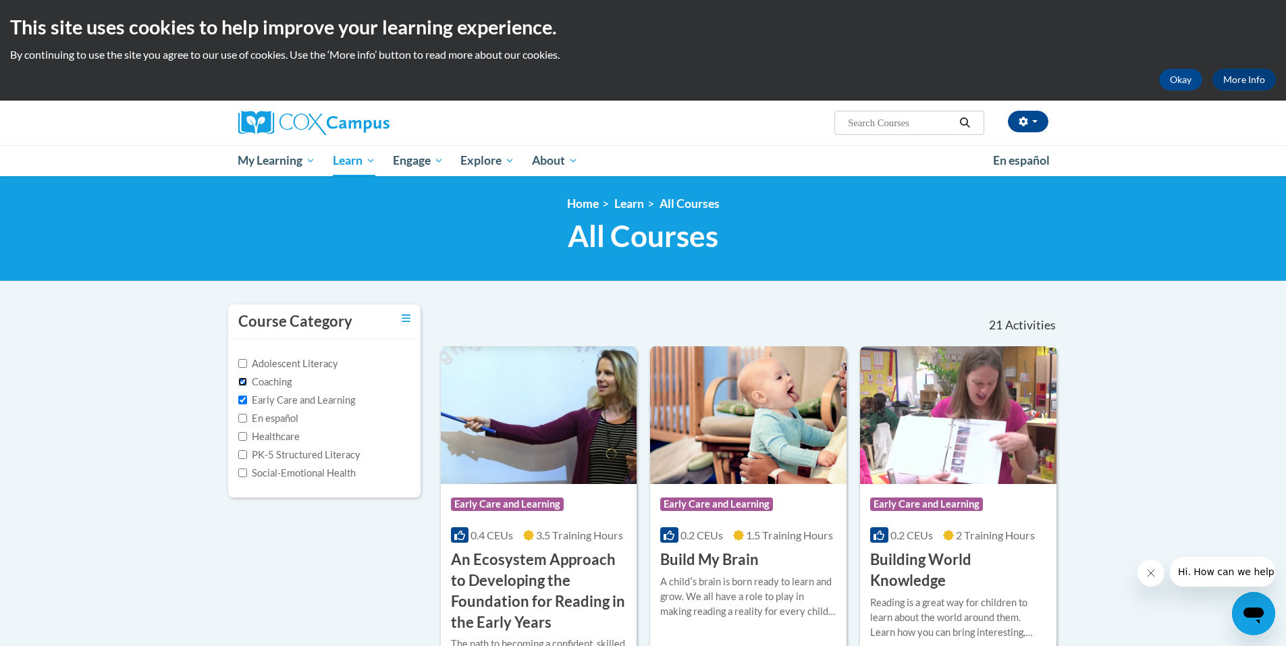
click at [245, 379] on input "Coaching" at bounding box center [242, 381] width 9 height 9
checkbox input "false"
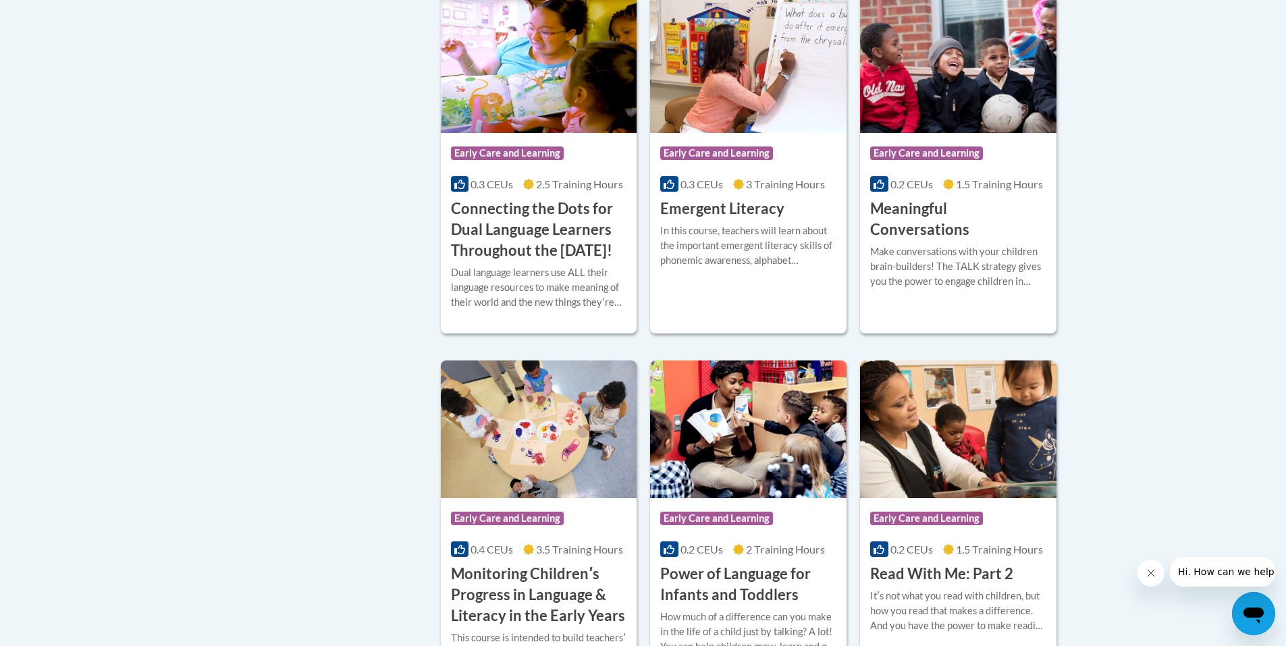
scroll to position [764, 0]
